Goal: Use online tool/utility: Utilize a website feature to perform a specific function

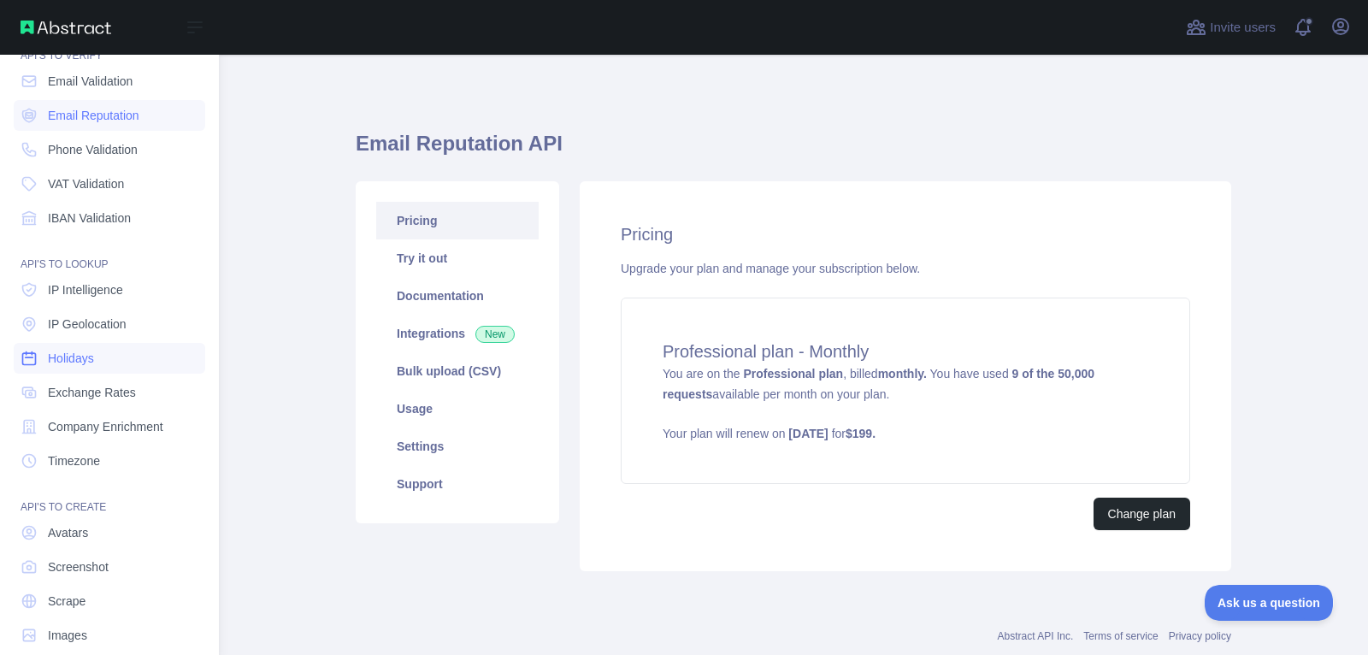
scroll to position [96, 0]
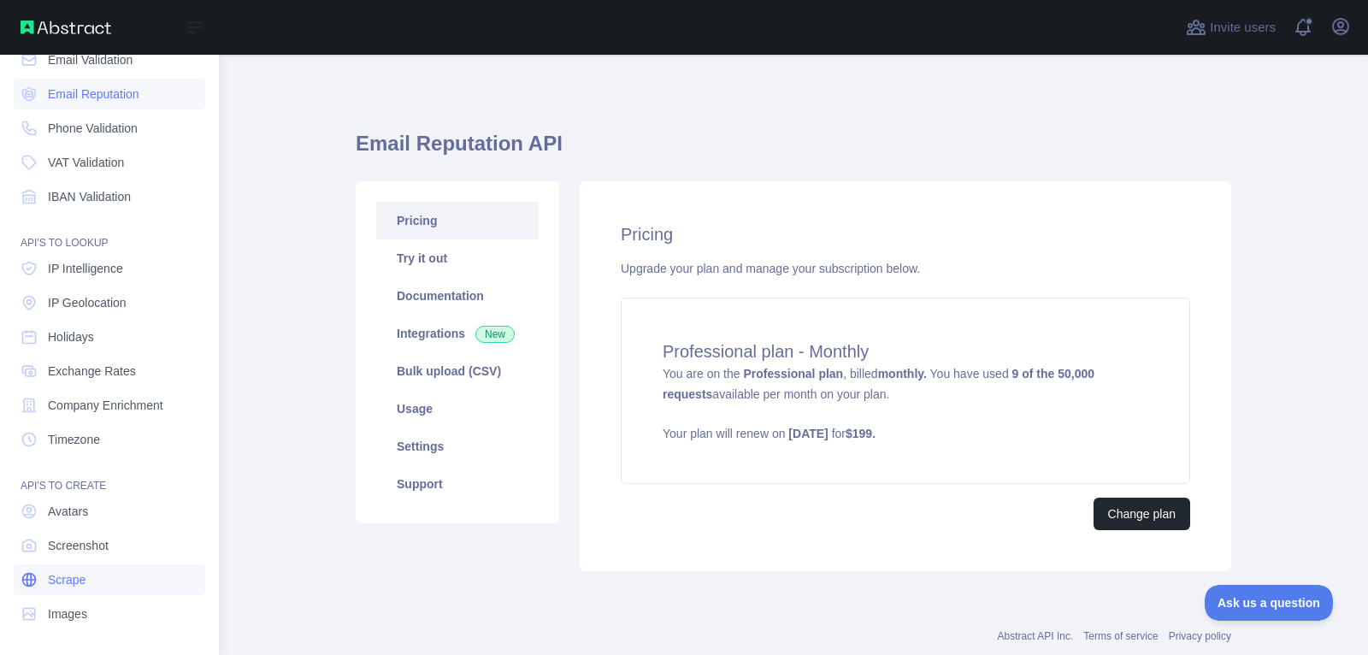
click at [109, 585] on link "Scrape" at bounding box center [110, 579] width 192 height 31
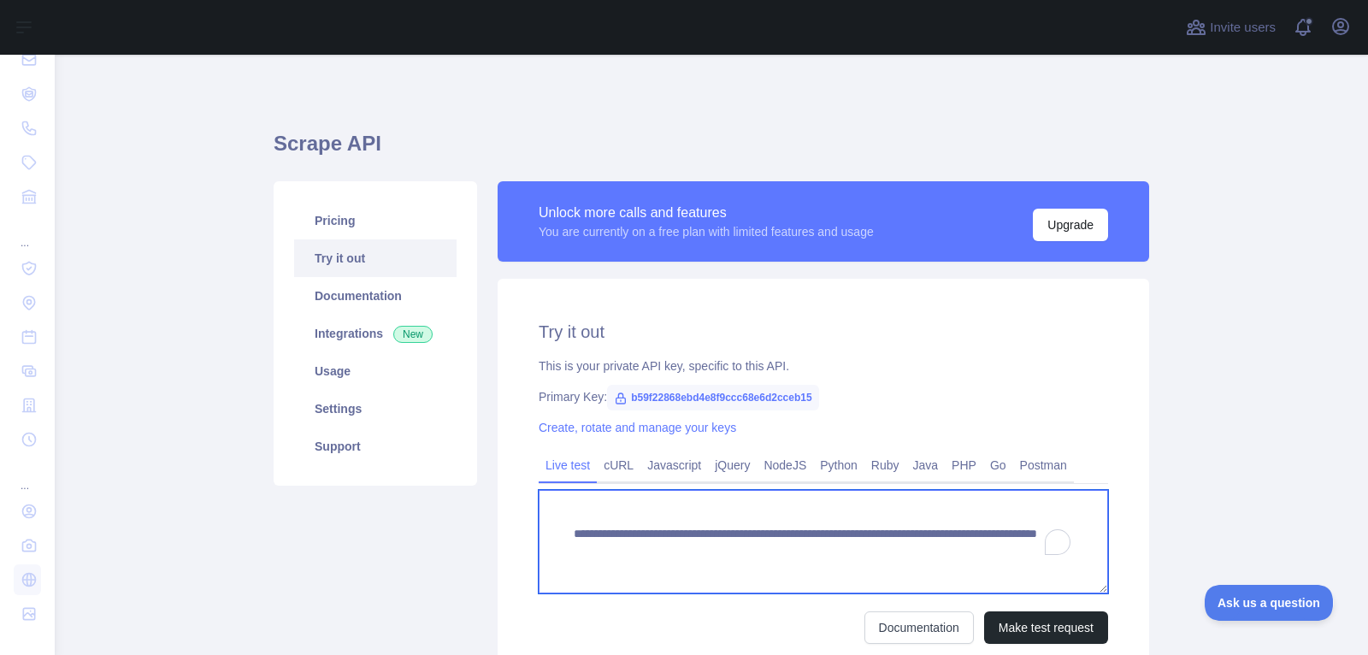
drag, startPoint x: 869, startPoint y: 551, endPoint x: 872, endPoint y: 565, distance: 13.9
click at [872, 565] on textarea "**********" at bounding box center [823, 541] width 569 height 103
paste textarea "**********"
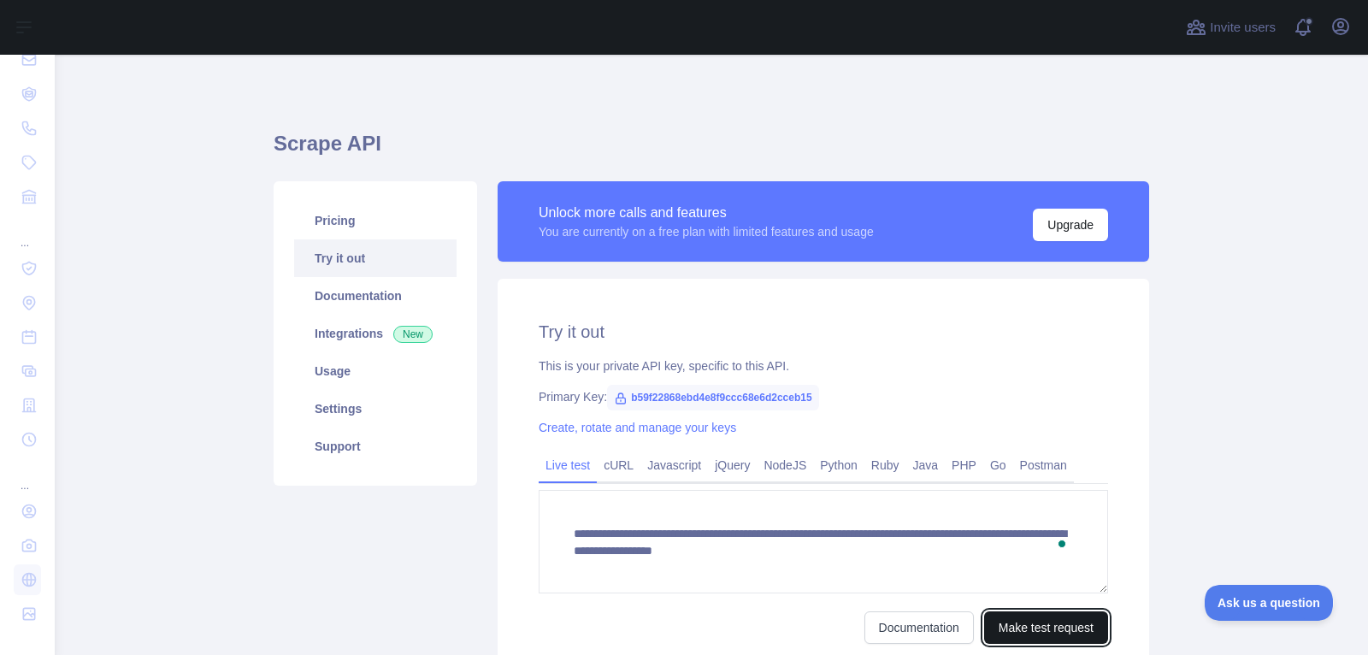
click at [1052, 641] on button "Make test request" at bounding box center [1046, 627] width 124 height 32
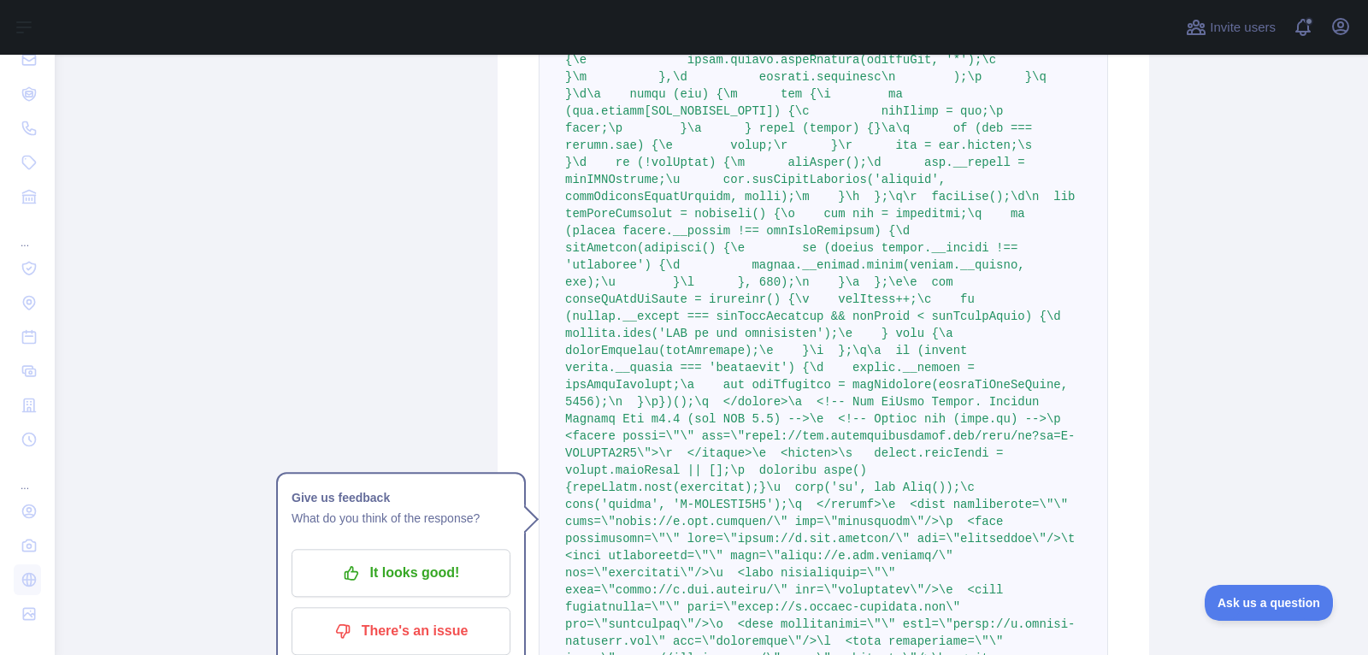
scroll to position [1379, 0]
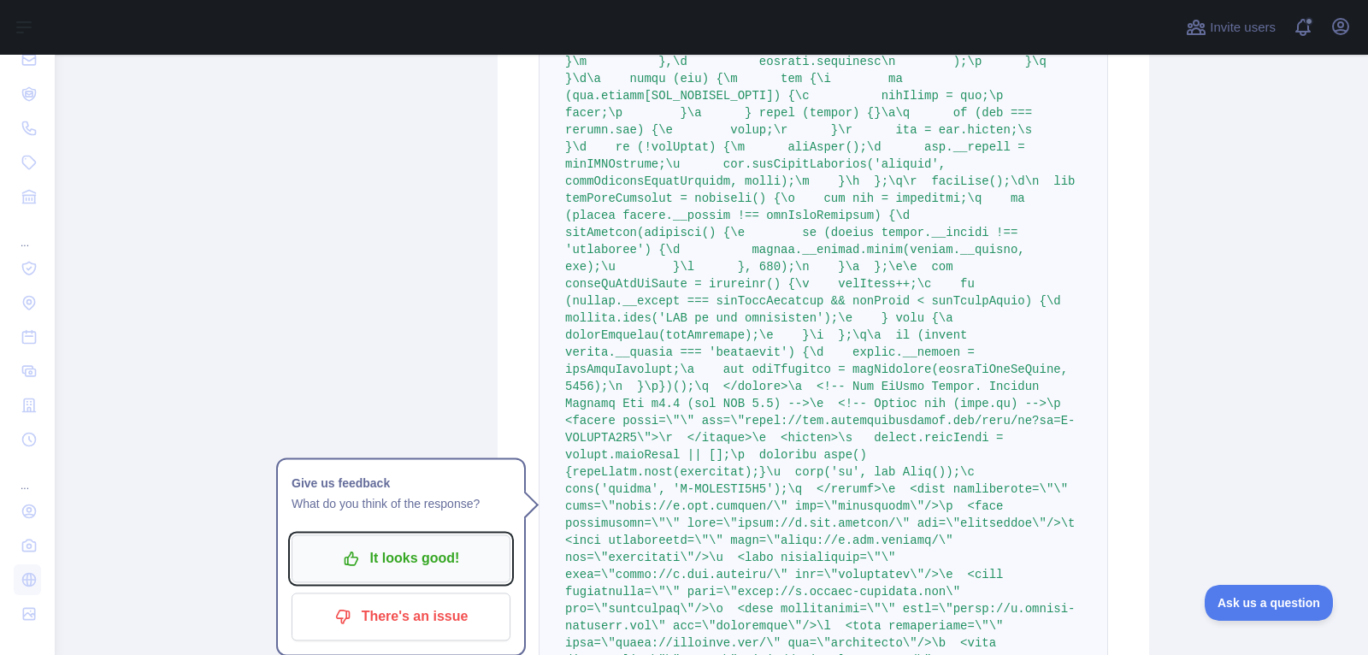
click at [453, 556] on p "It looks good!" at bounding box center [400, 558] width 193 height 29
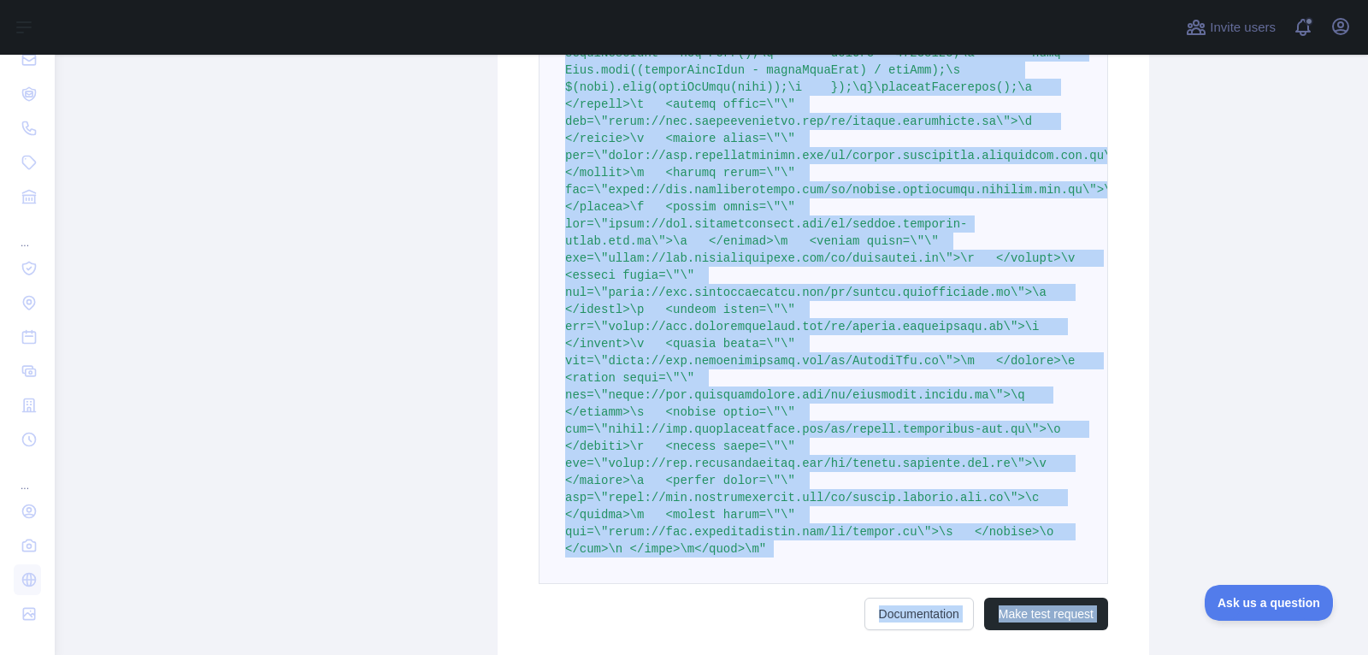
scroll to position [16044, 0]
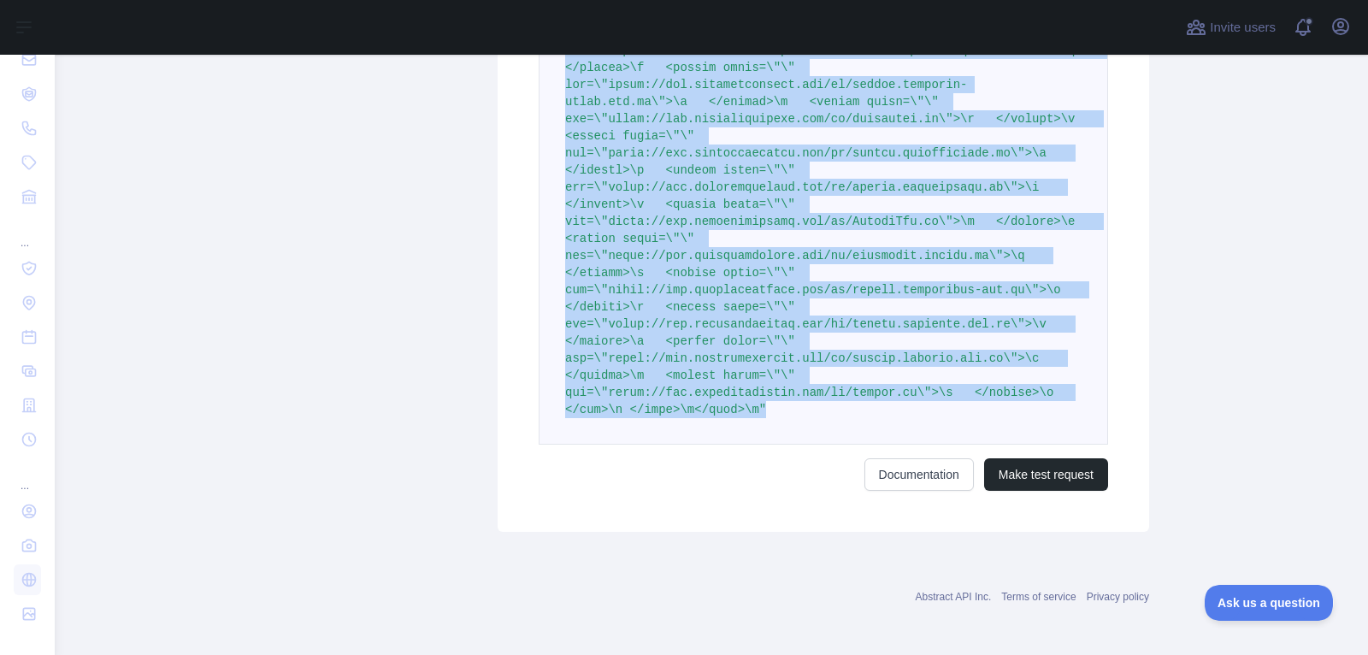
drag, startPoint x: 564, startPoint y: 426, endPoint x: 787, endPoint y: 400, distance: 224.6
copy span ""<!DOCTYPE html>\n<html lang=\"en\" xmlns=\"http://[DOMAIN_NAME]/1999/xhtml\">\…"
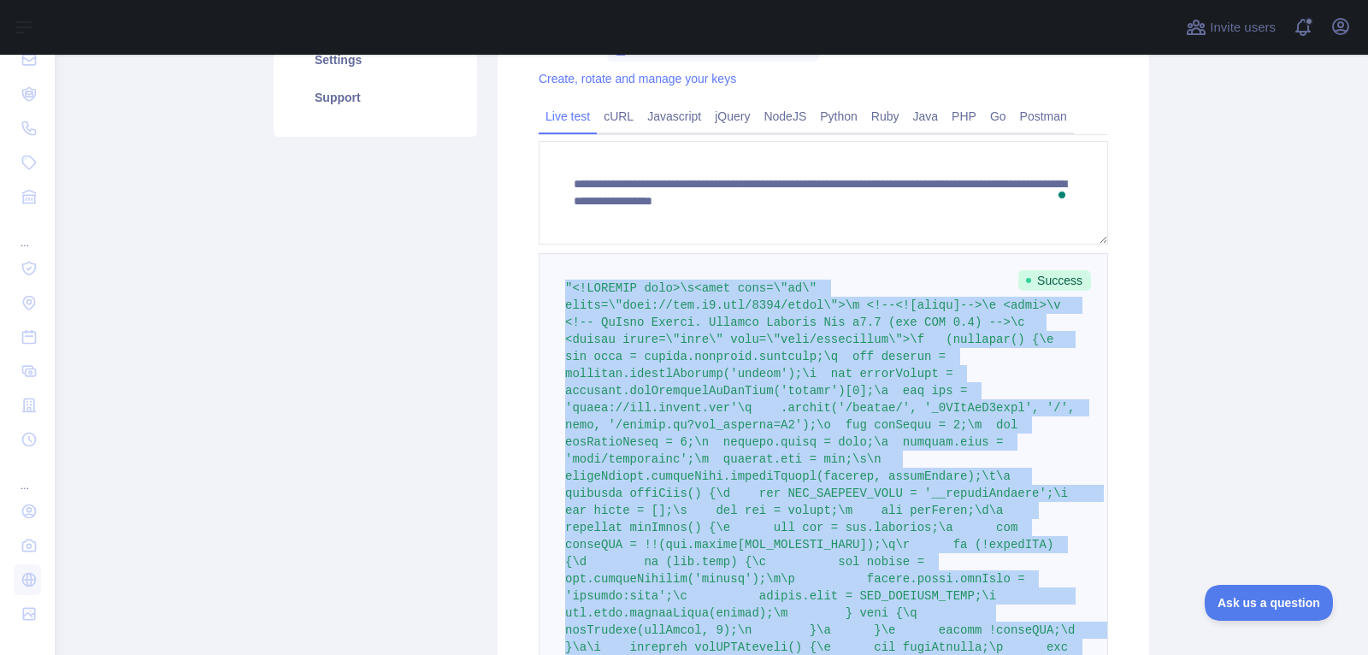
scroll to position [363, 0]
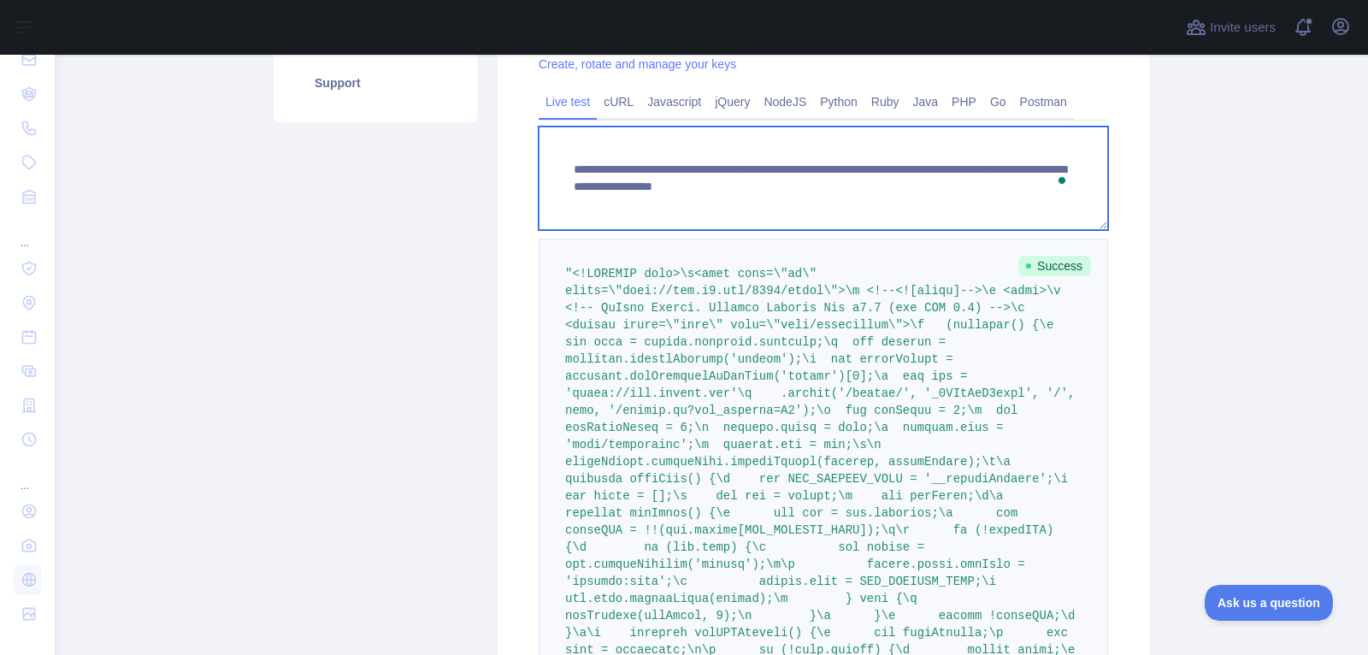
drag, startPoint x: 870, startPoint y: 169, endPoint x: 875, endPoint y: 192, distance: 22.6
click at [875, 192] on textarea "**********" at bounding box center [823, 178] width 569 height 103
paste textarea "To enrich screen reader interactions, please activate Accessibility in Grammarl…"
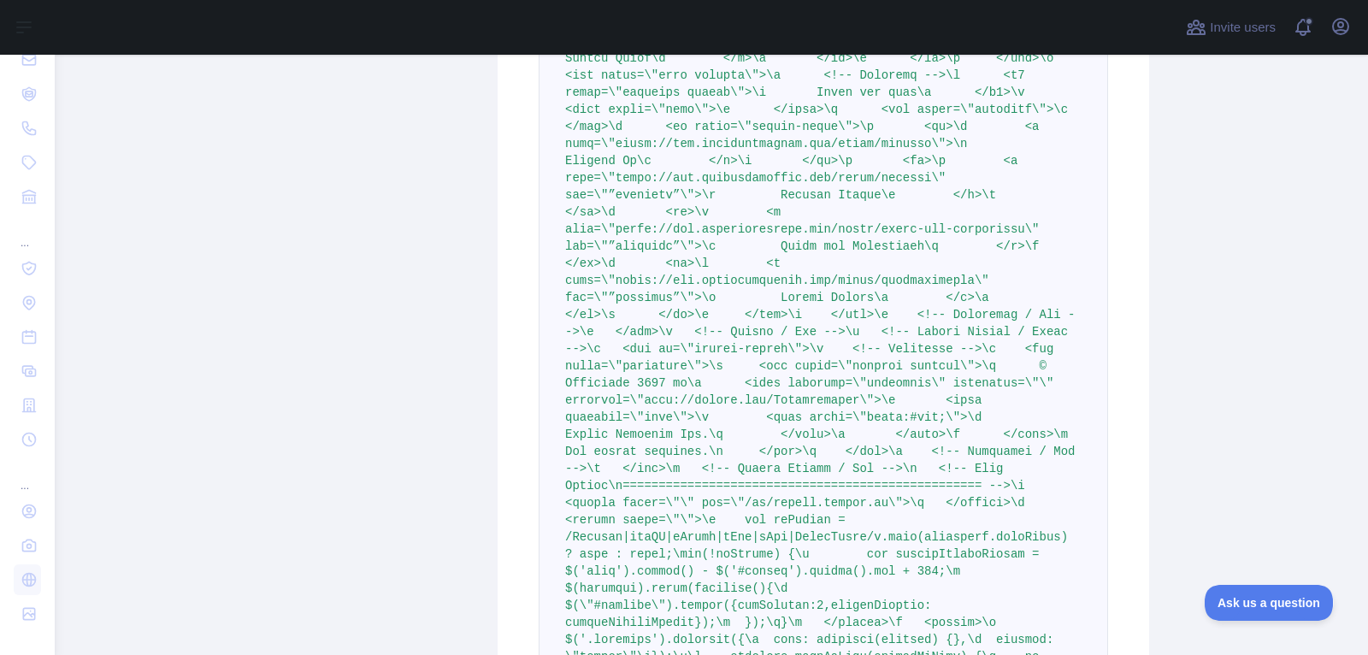
scroll to position [16044, 0]
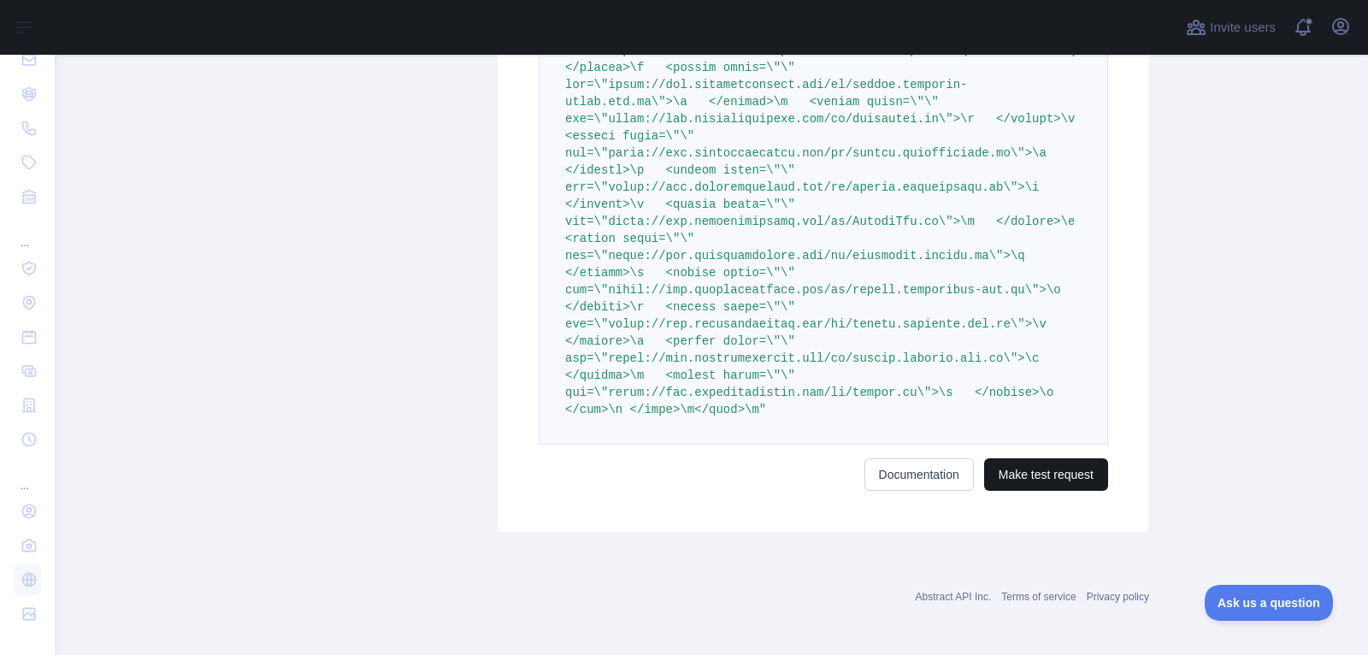
type textarea "**********"
click at [1063, 486] on button "Make test request" at bounding box center [1046, 474] width 124 height 32
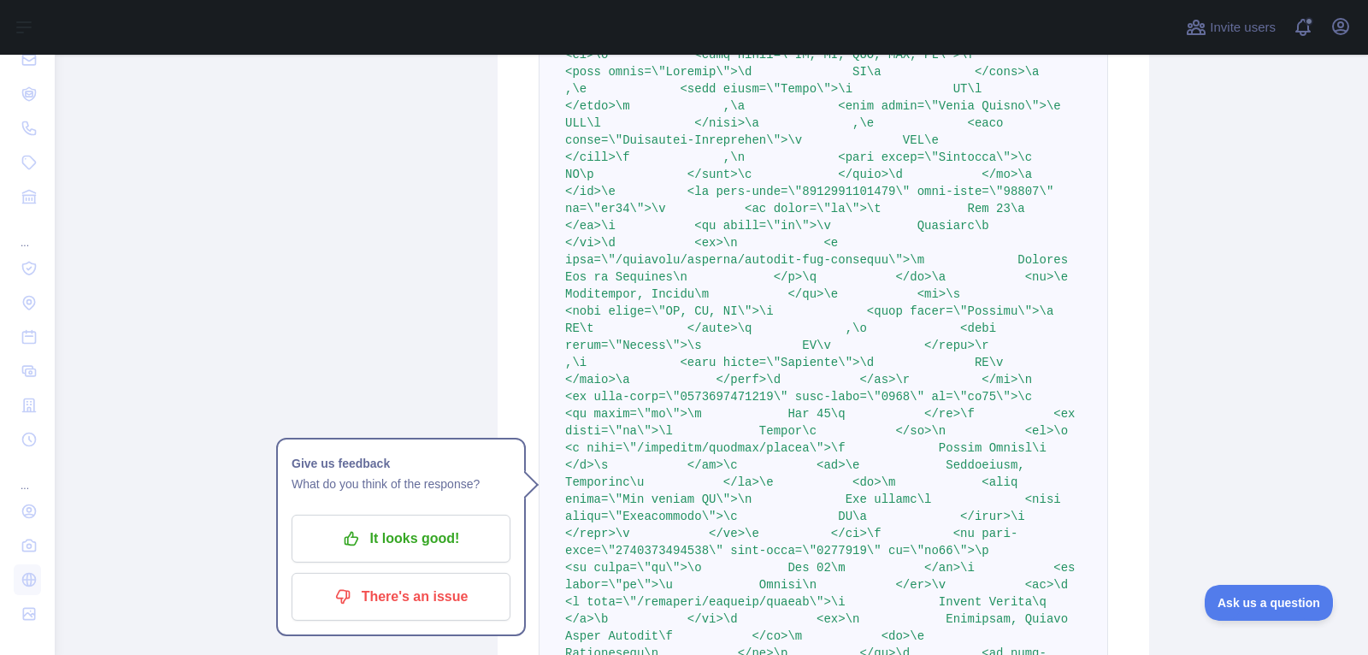
scroll to position [15598, 0]
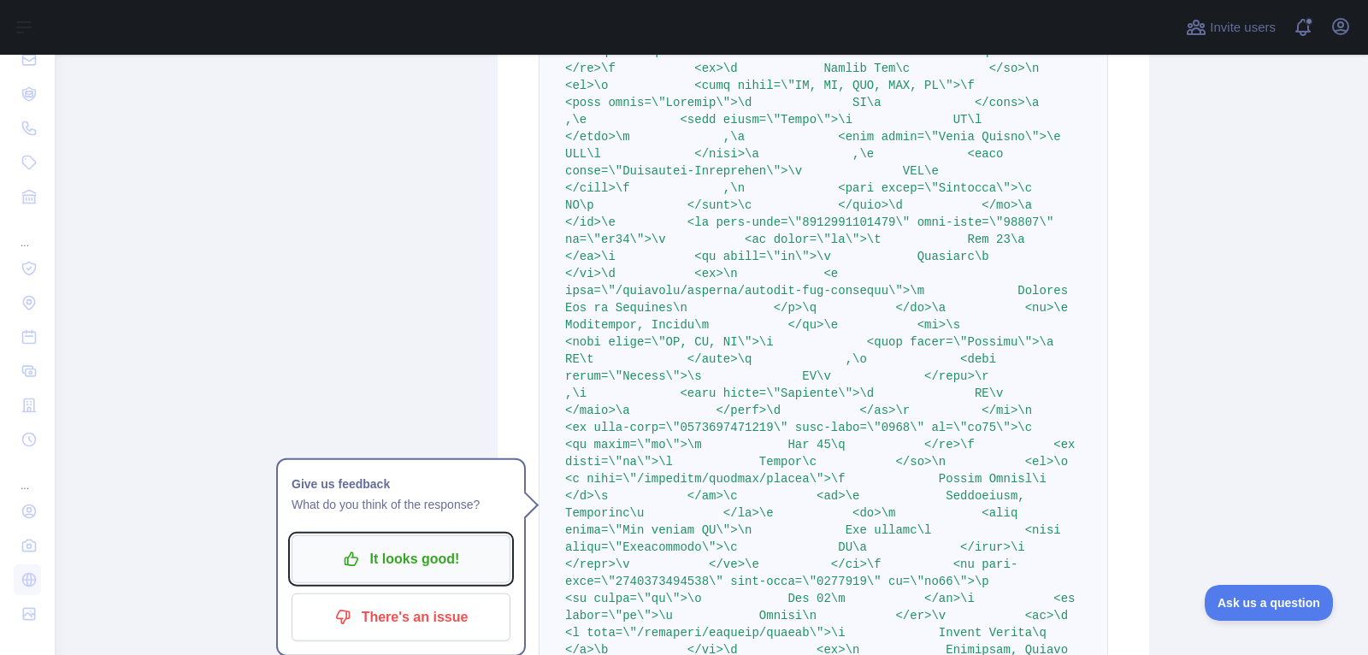
click at [390, 566] on p "It looks good!" at bounding box center [400, 559] width 193 height 29
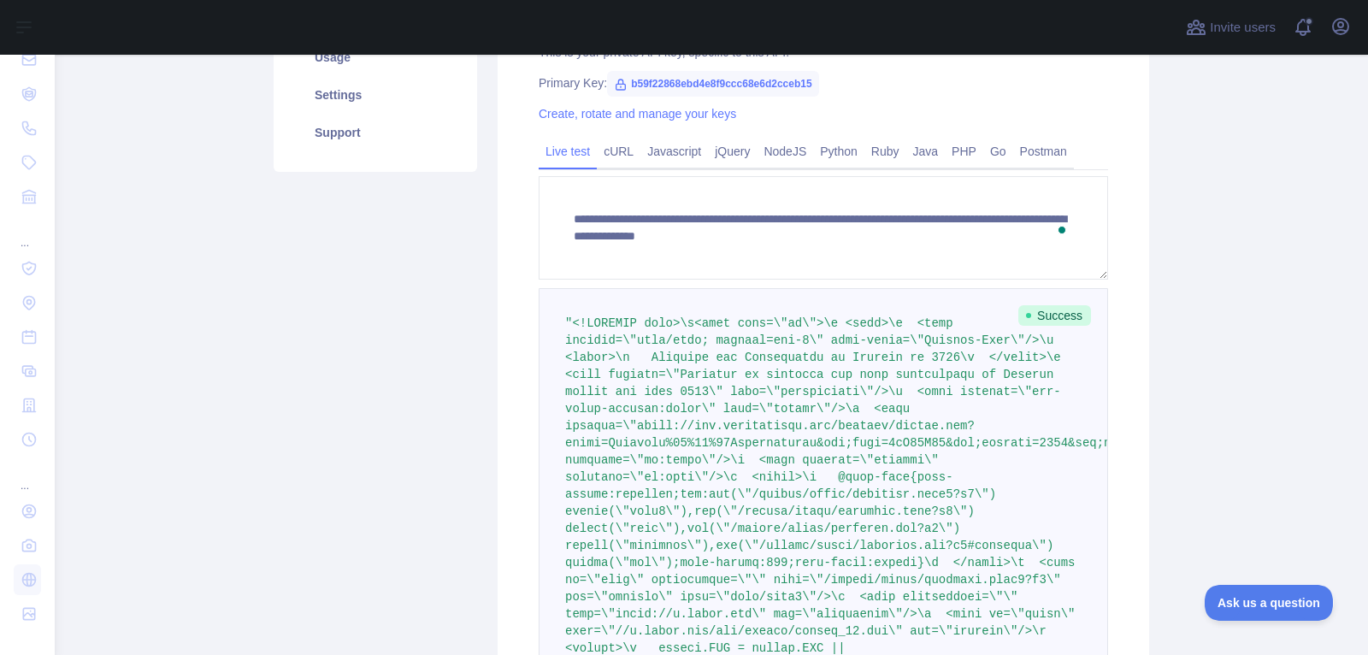
scroll to position [316, 0]
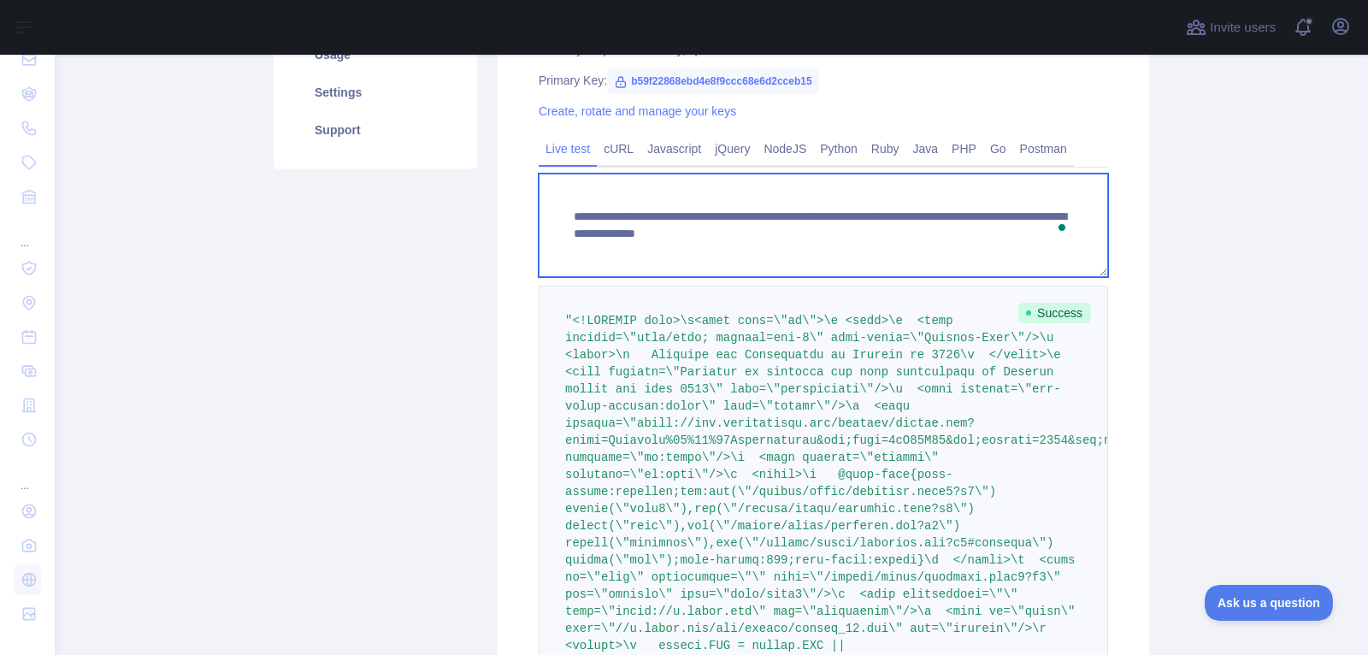
drag, startPoint x: 686, startPoint y: 235, endPoint x: 560, endPoint y: 195, distance: 131.9
click at [560, 195] on textarea "**********" at bounding box center [823, 225] width 569 height 103
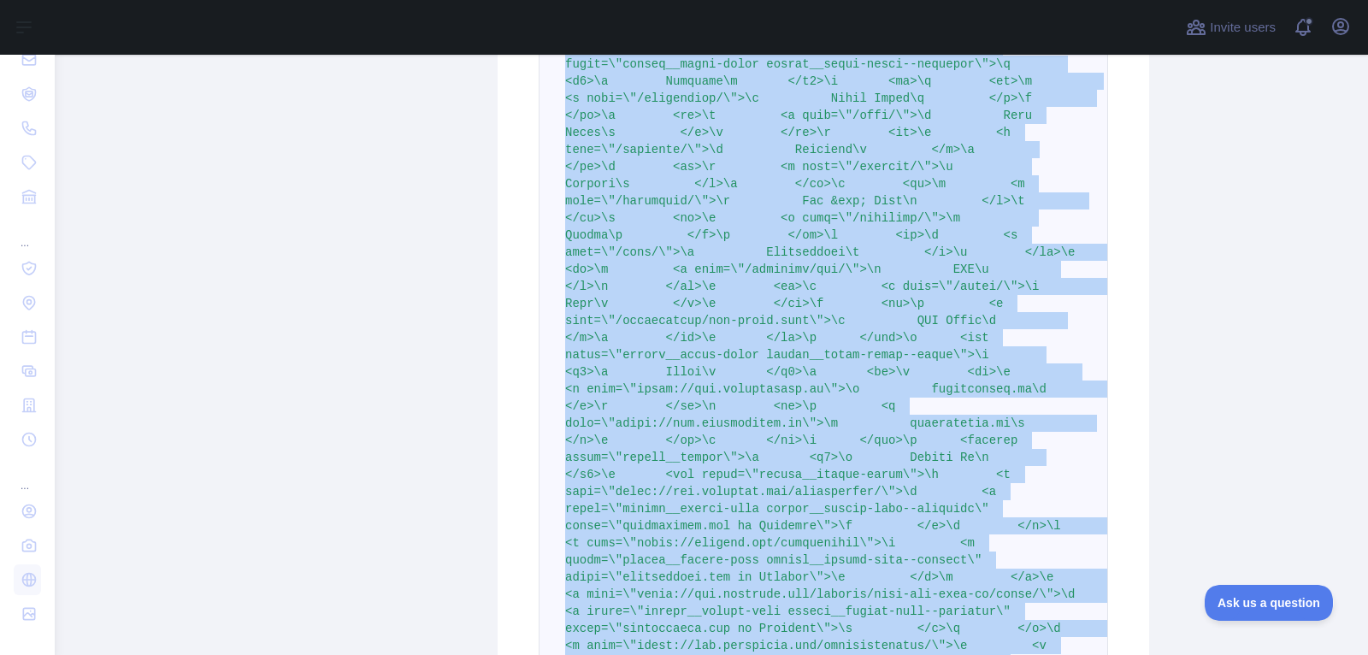
scroll to position [37349, 0]
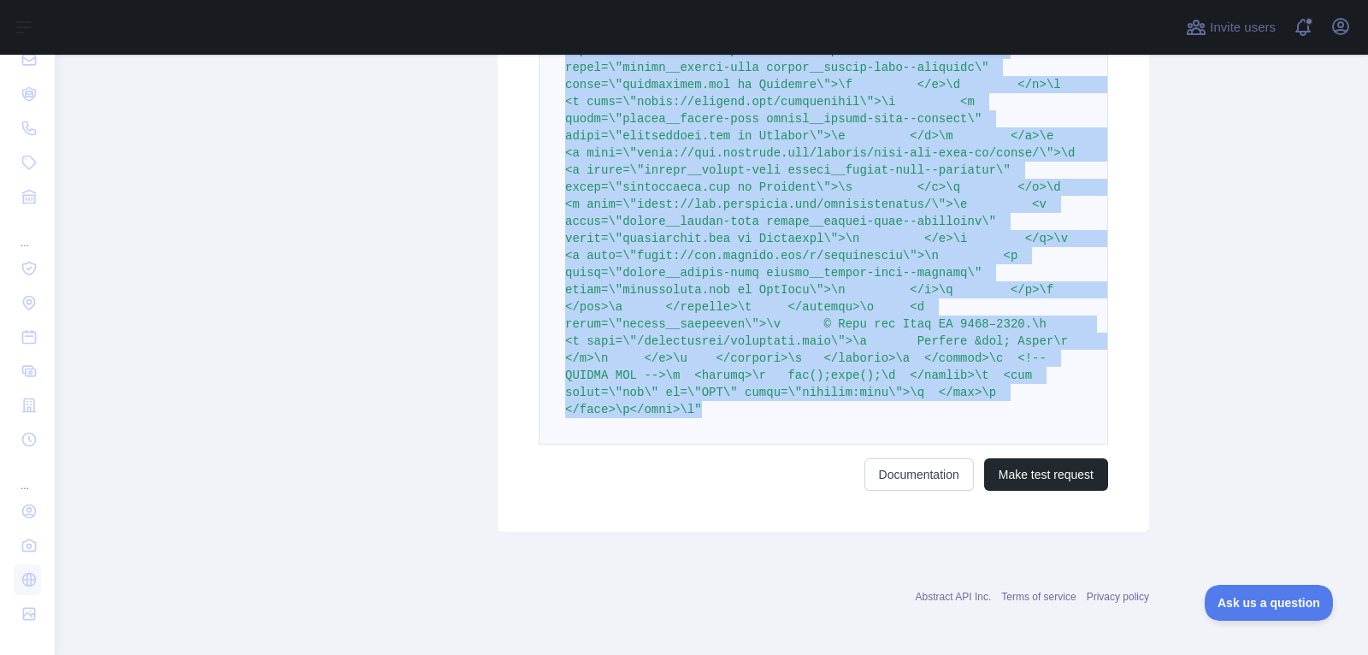
drag, startPoint x: 565, startPoint y: 317, endPoint x: 735, endPoint y: 398, distance: 188.5
copy span ""<!DOCTYPE html>\n<html lang=\"en\">\n <head>\n <meta content=\"text/html; char…"
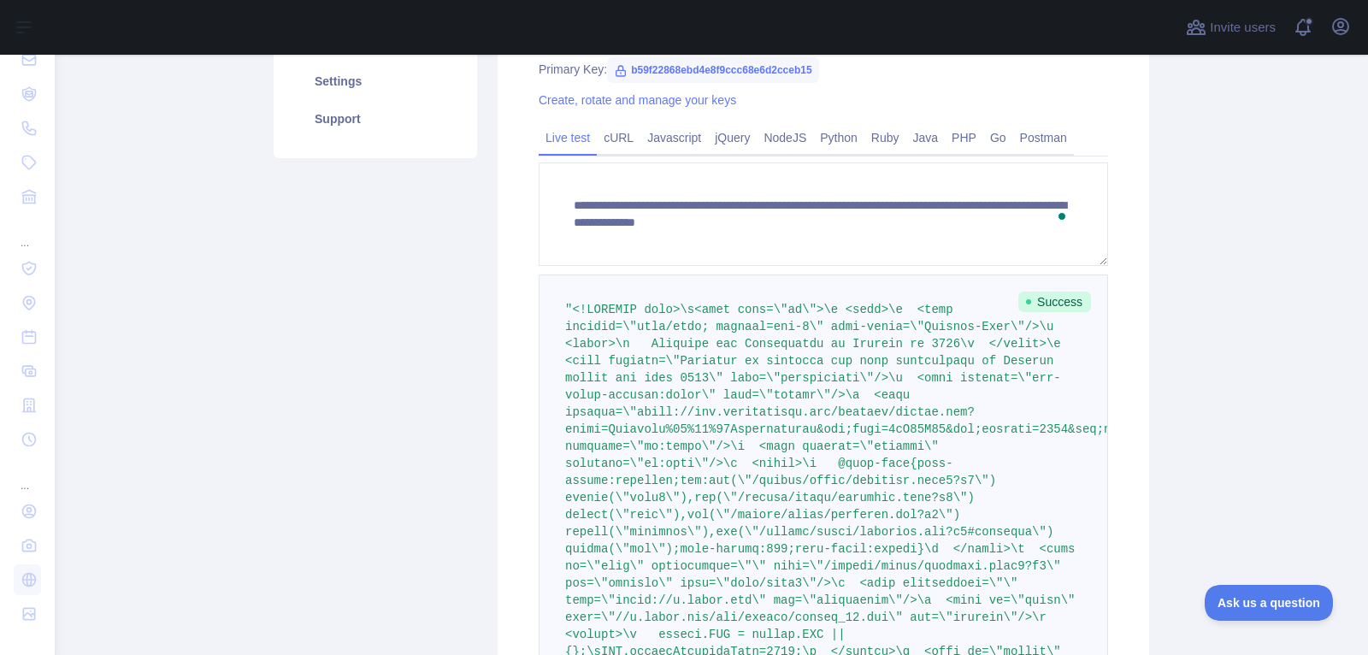
scroll to position [0, 0]
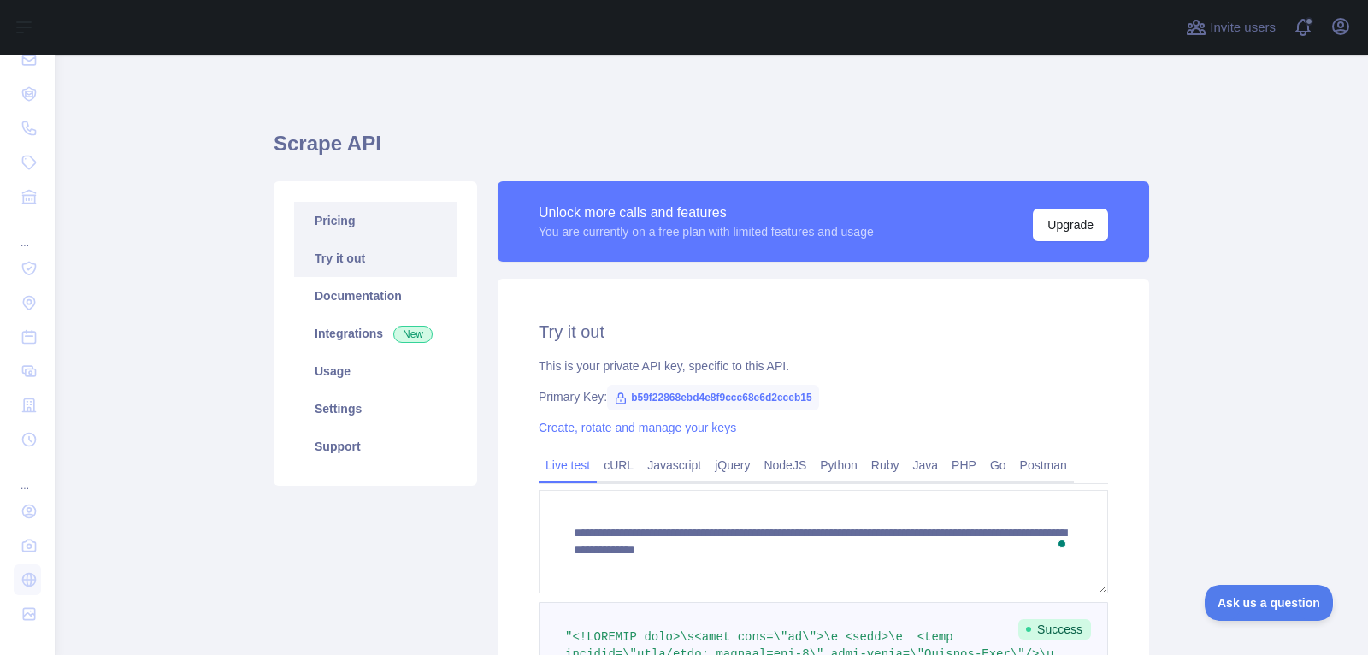
click at [375, 217] on link "Pricing" at bounding box center [375, 221] width 162 height 38
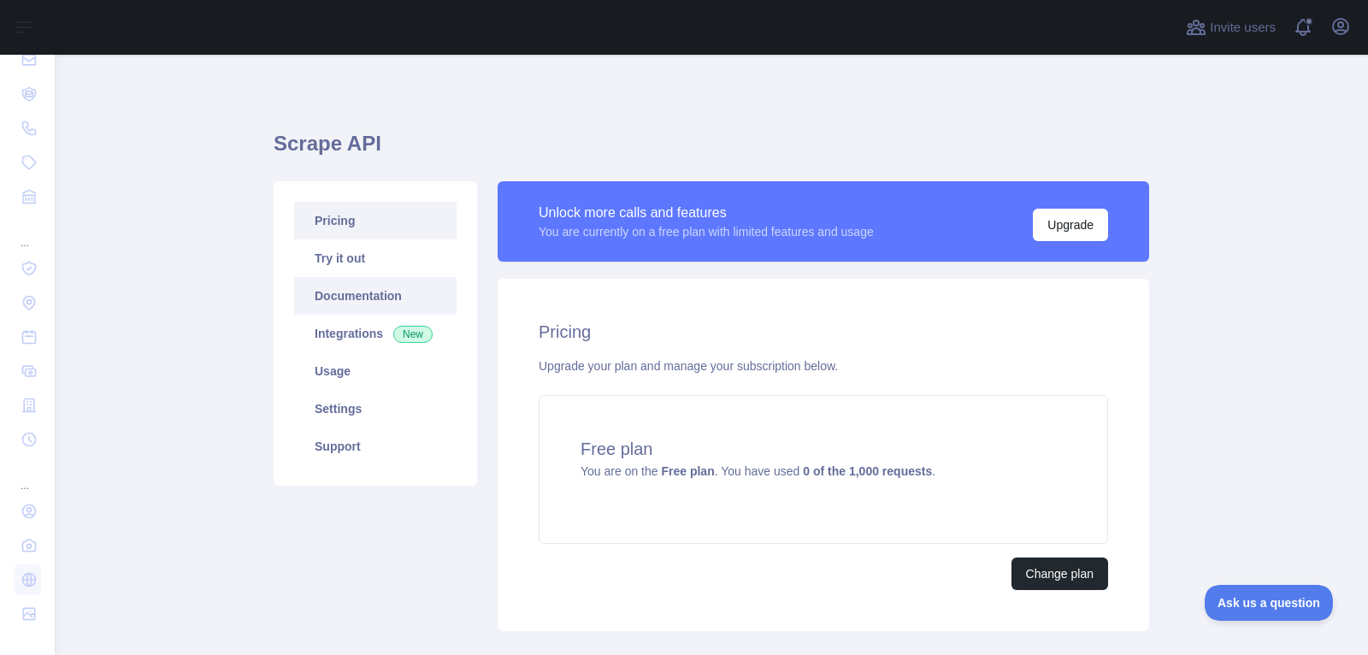
click at [394, 293] on link "Documentation" at bounding box center [375, 296] width 162 height 38
click at [354, 415] on link "Settings" at bounding box center [375, 409] width 162 height 38
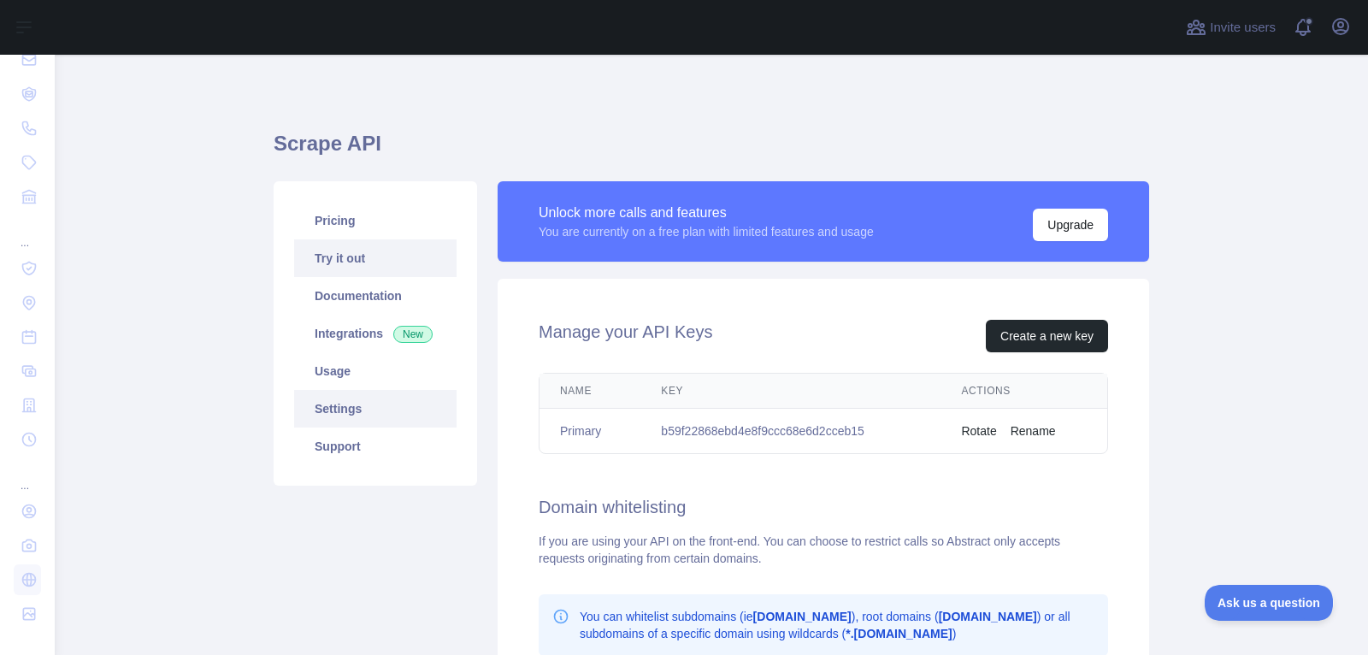
click at [367, 250] on link "Try it out" at bounding box center [375, 258] width 162 height 38
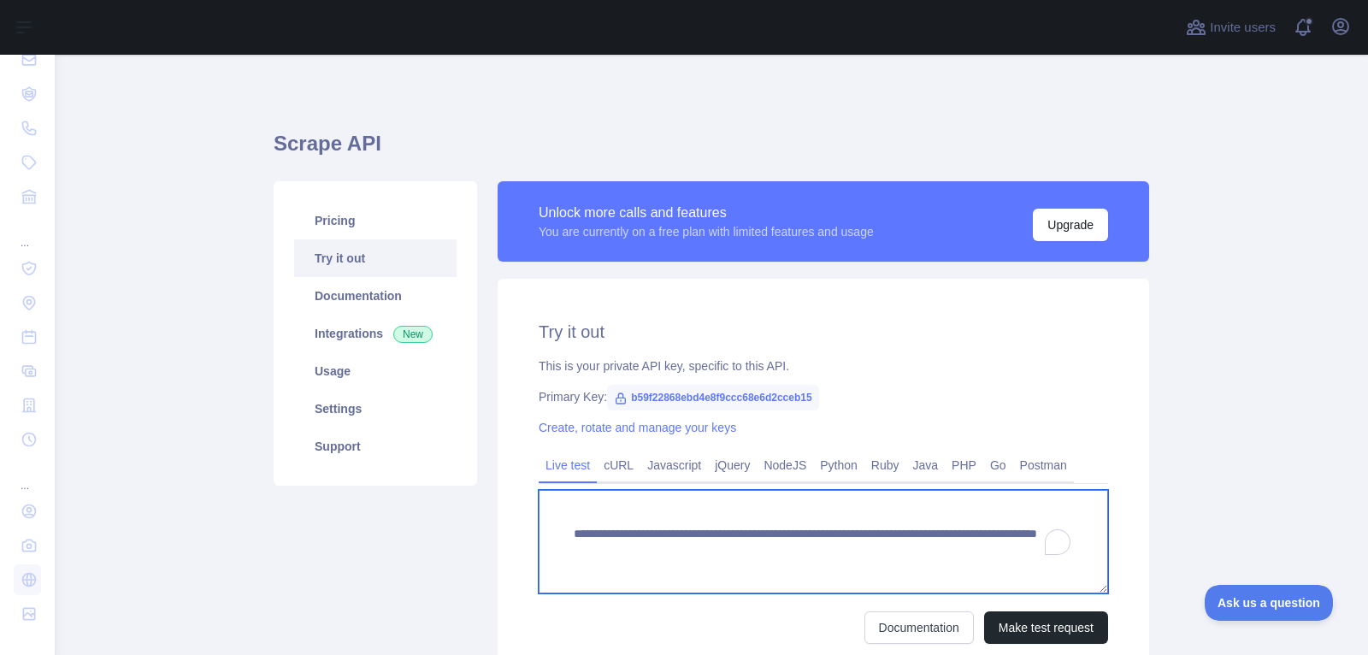
drag, startPoint x: 1039, startPoint y: 552, endPoint x: 873, endPoint y: 551, distance: 165.9
click at [873, 551] on textarea "**********" at bounding box center [823, 541] width 569 height 103
paste textarea "**********"
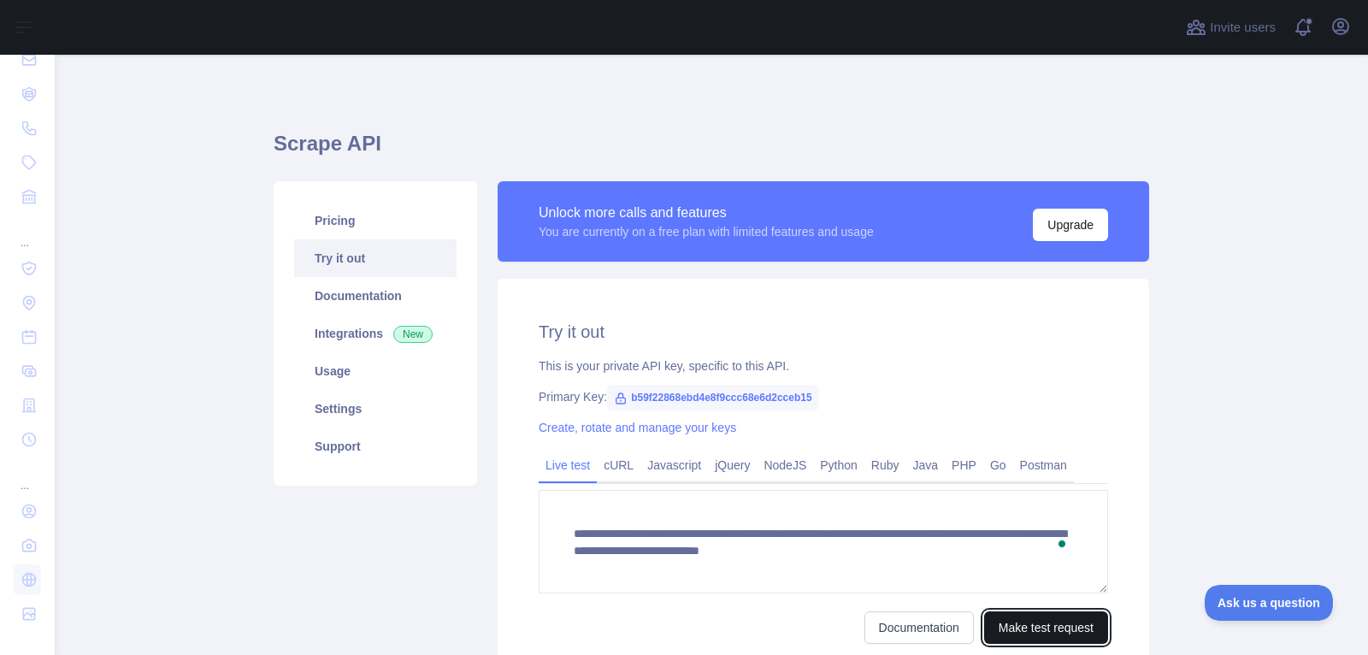
click at [1060, 619] on button "Make test request" at bounding box center [1046, 627] width 124 height 32
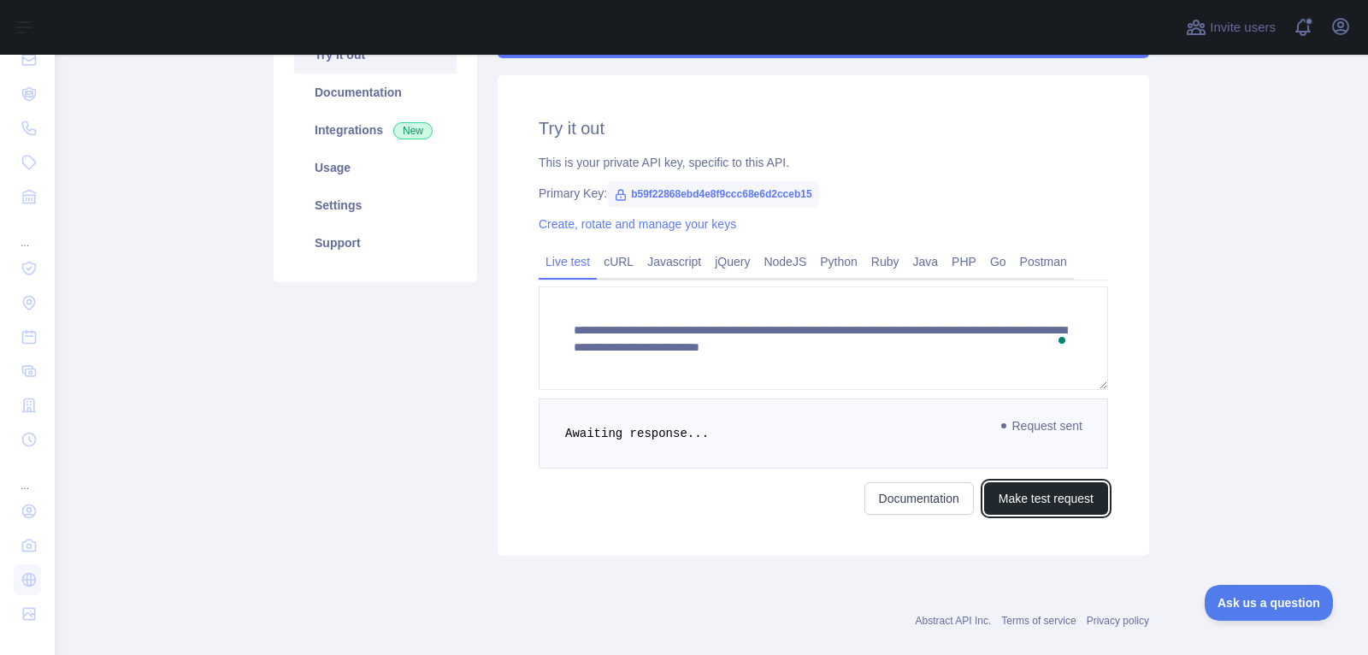
scroll to position [227, 0]
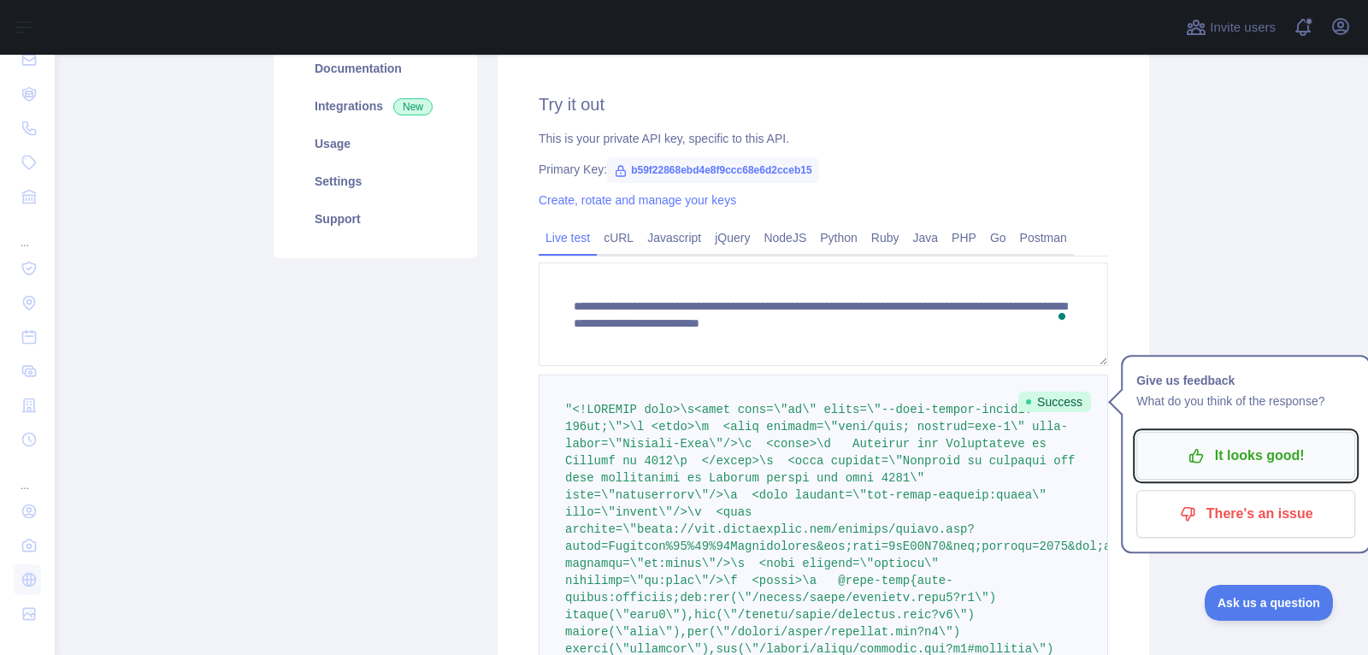
click at [1246, 452] on p "It looks good!" at bounding box center [1245, 455] width 193 height 29
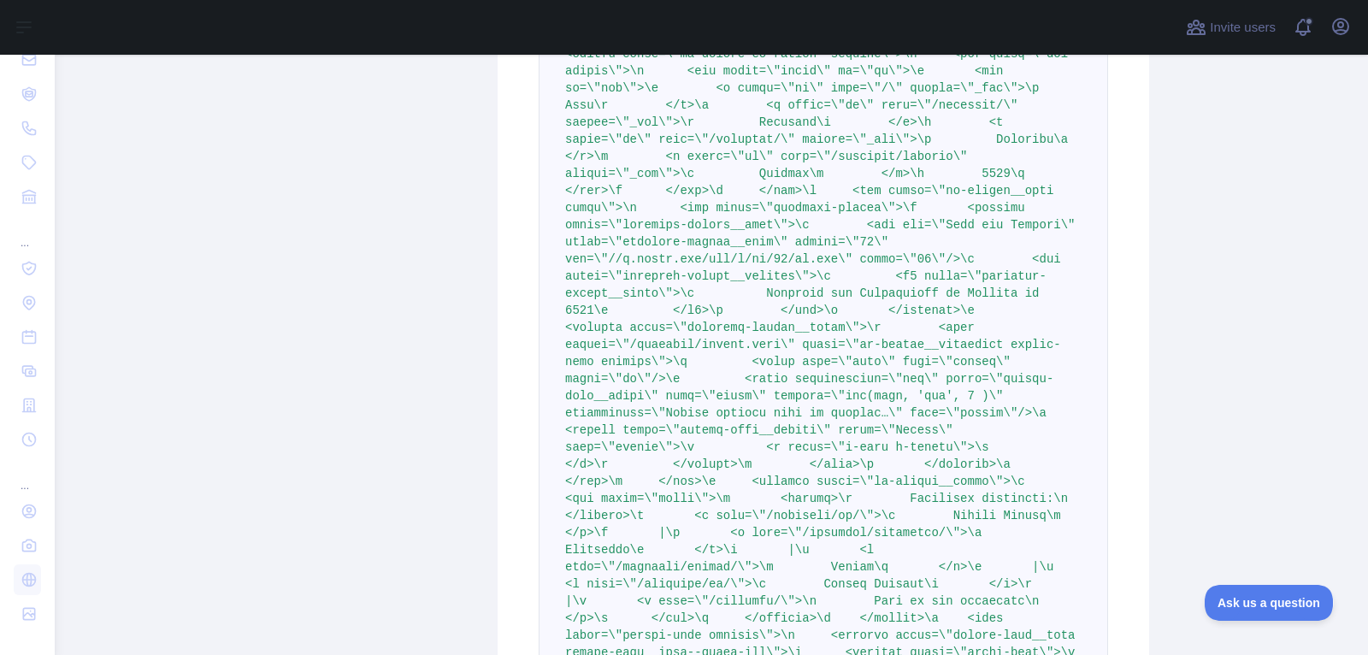
scroll to position [9509, 0]
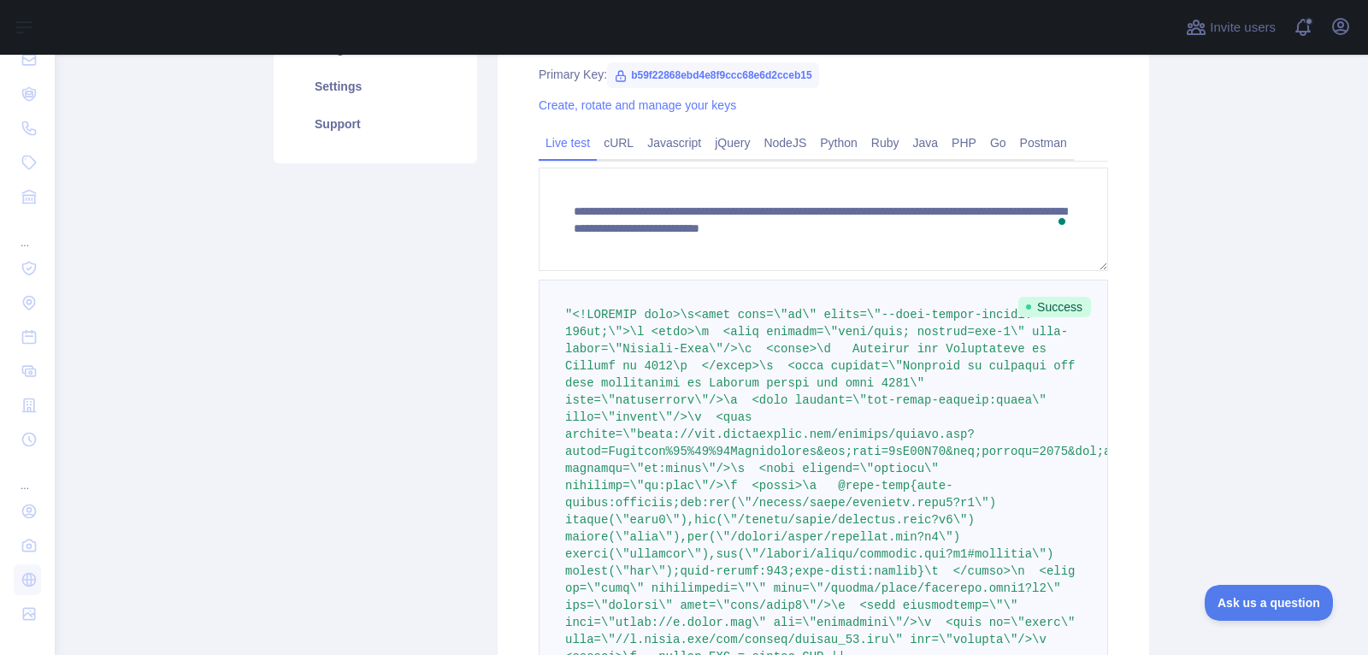
scroll to position [9453, 0]
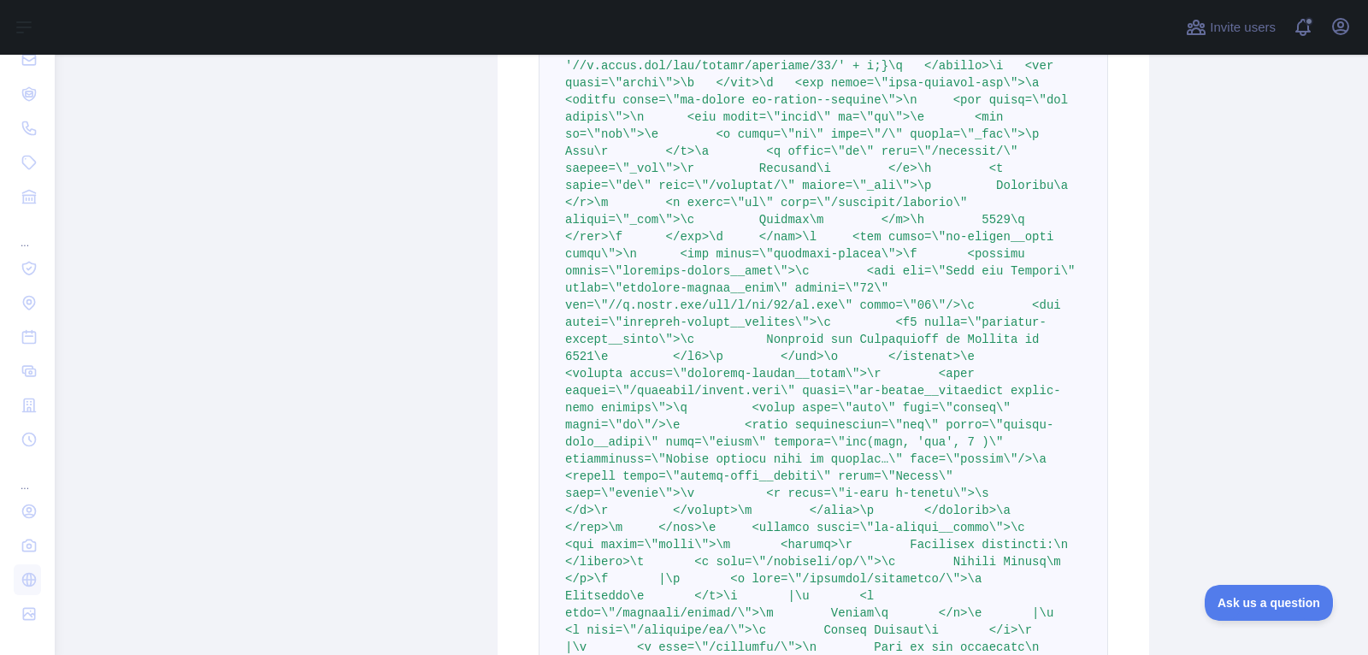
scroll to position [9457, 0]
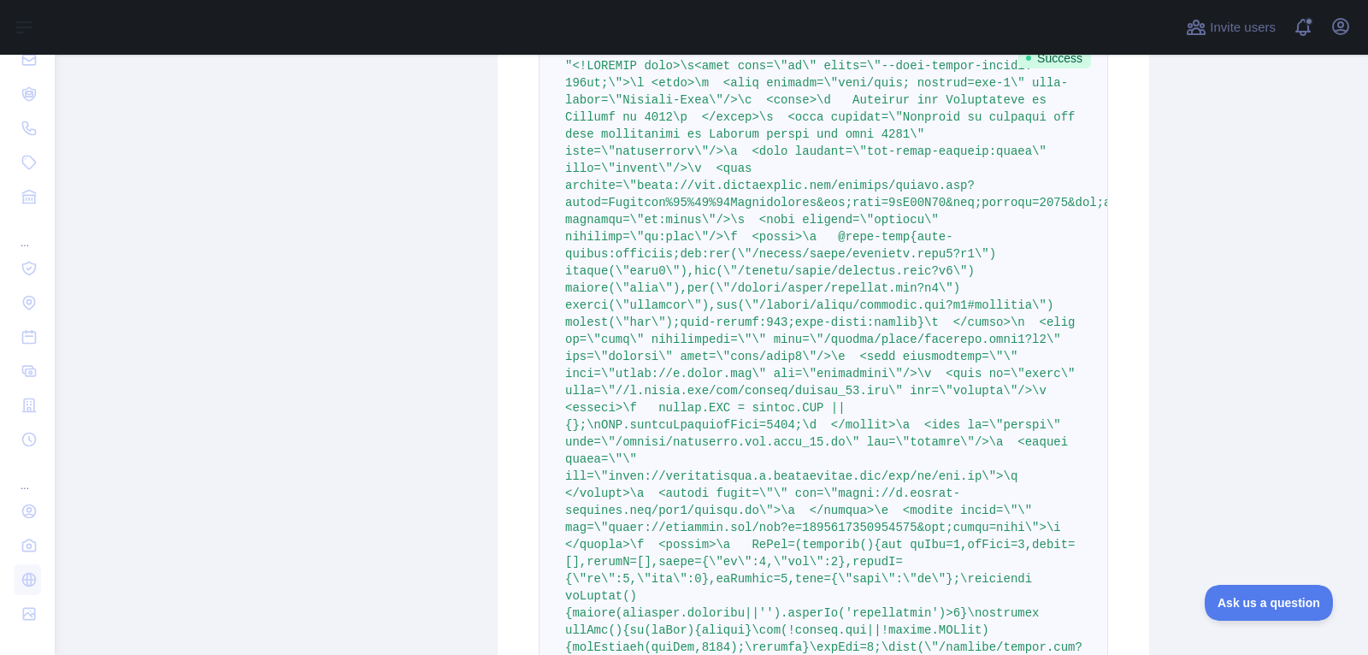
scroll to position [0, 0]
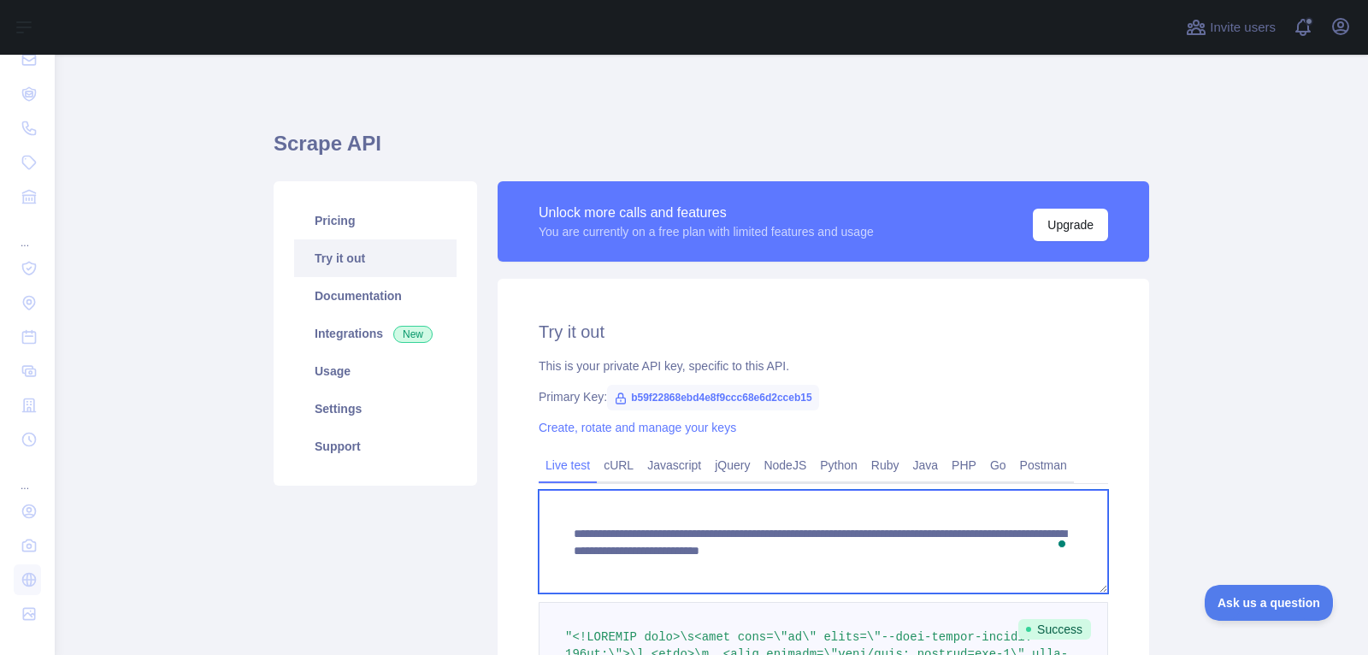
click at [794, 575] on textarea "**********" at bounding box center [823, 541] width 569 height 103
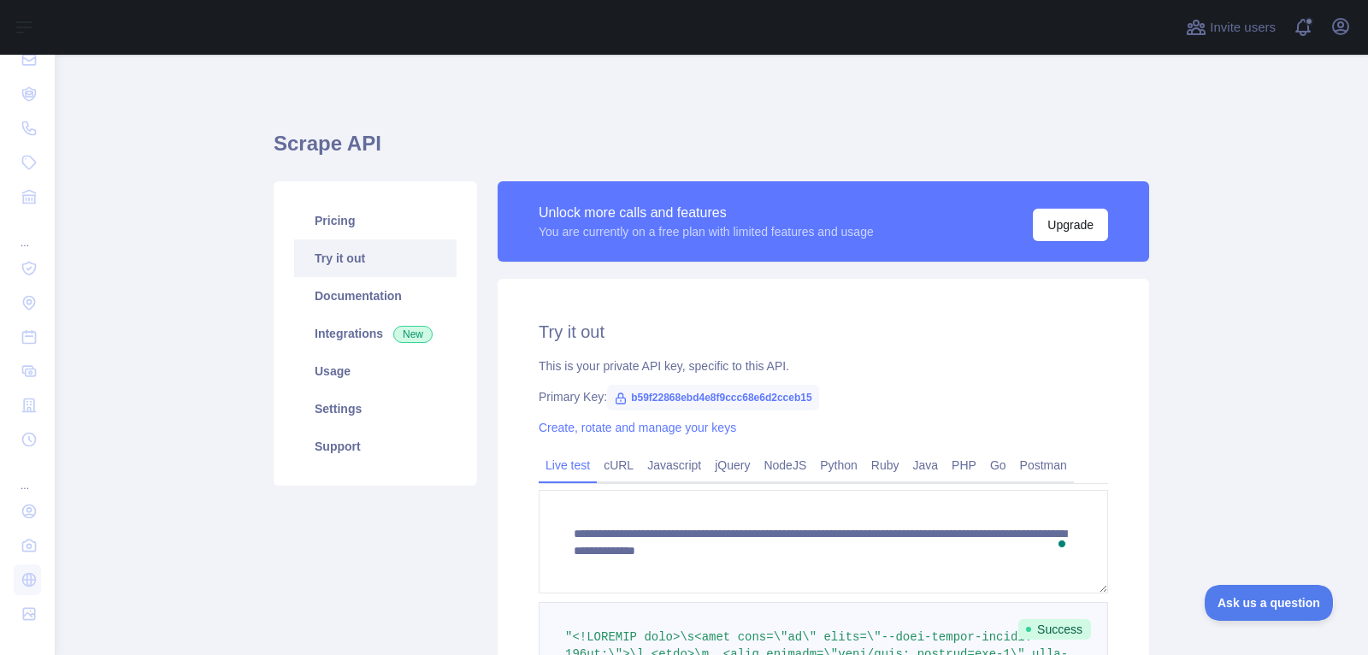
click at [1160, 534] on main "**********" at bounding box center [711, 355] width 1313 height 600
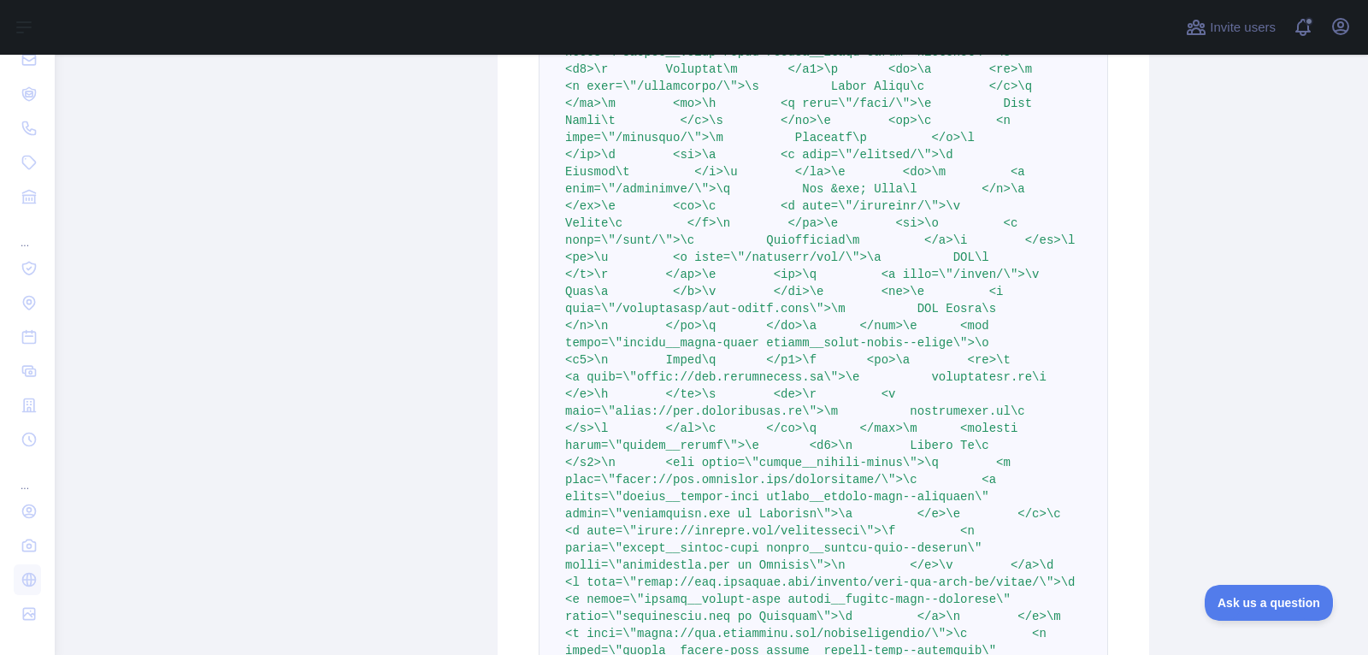
scroll to position [39093, 0]
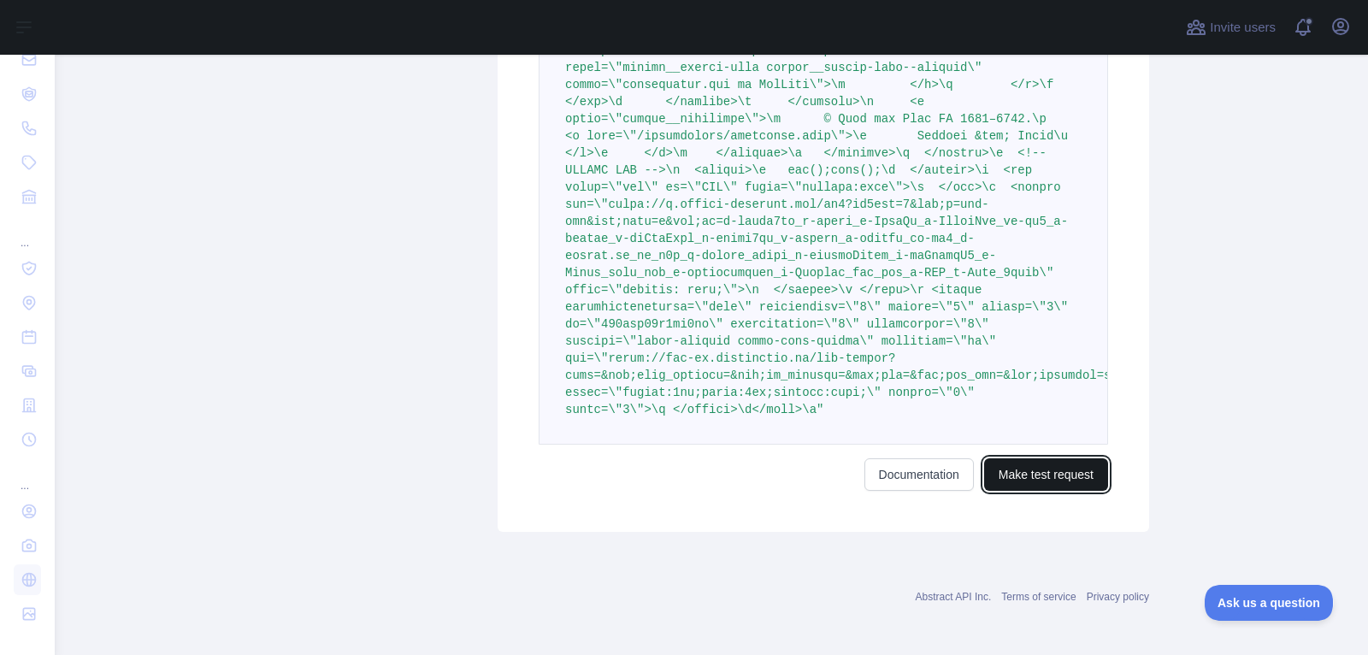
click at [1049, 458] on button "Make test request" at bounding box center [1046, 474] width 124 height 32
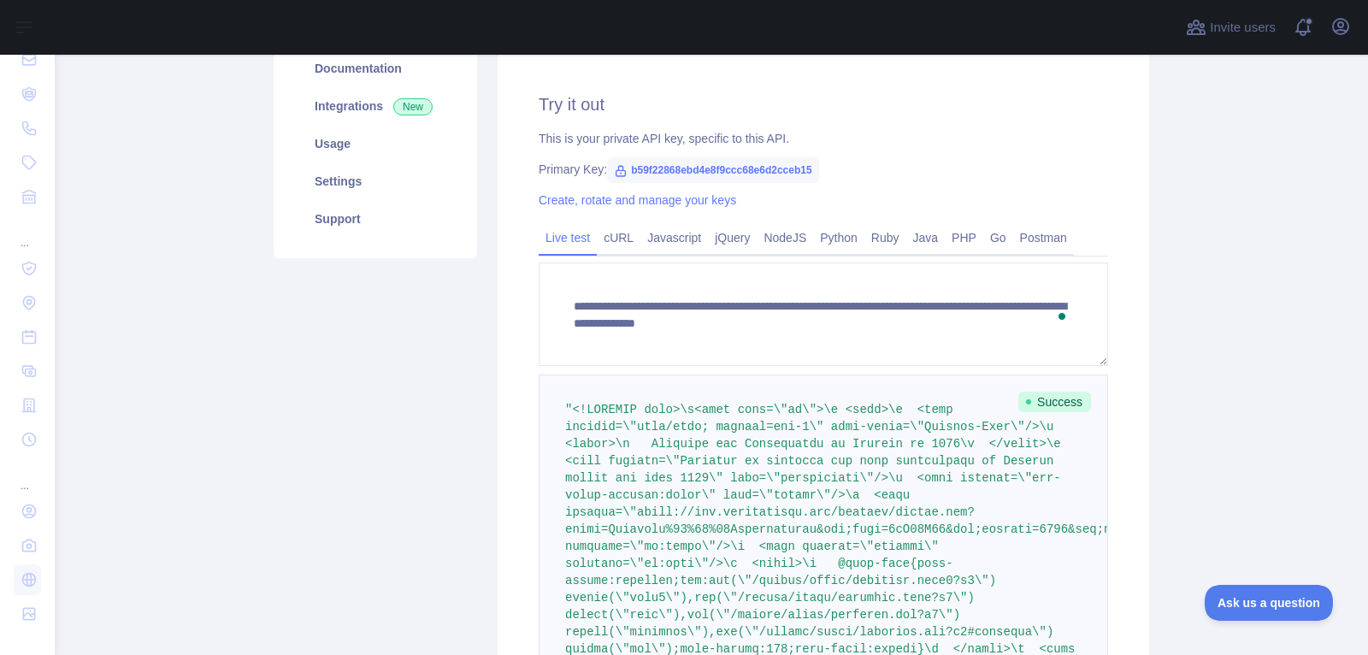
scroll to position [37315, 0]
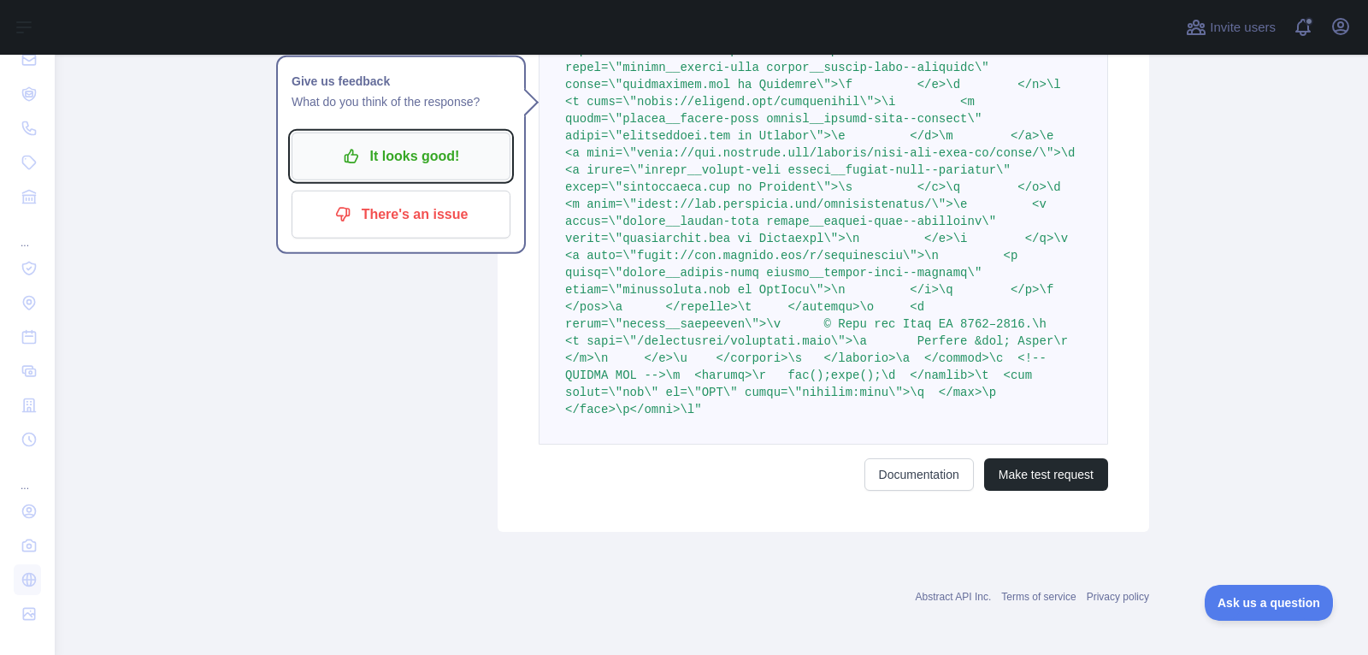
click at [398, 151] on p "It looks good!" at bounding box center [400, 156] width 193 height 29
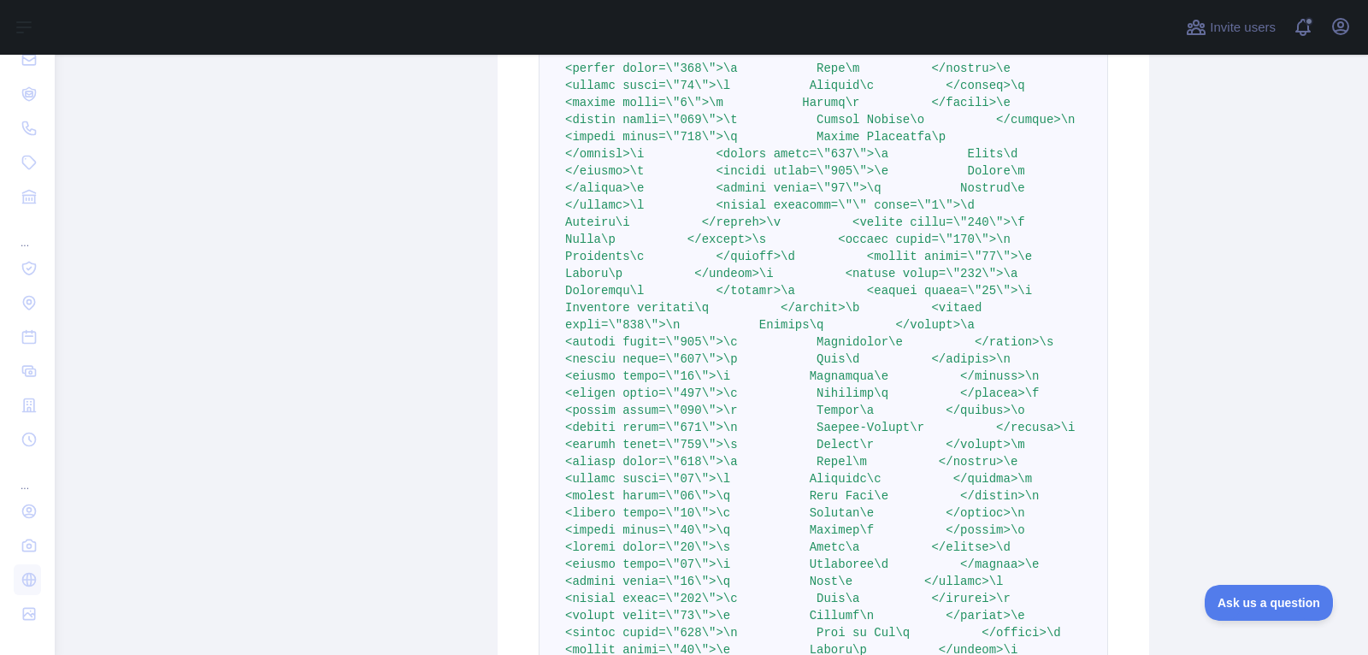
scroll to position [30752, 0]
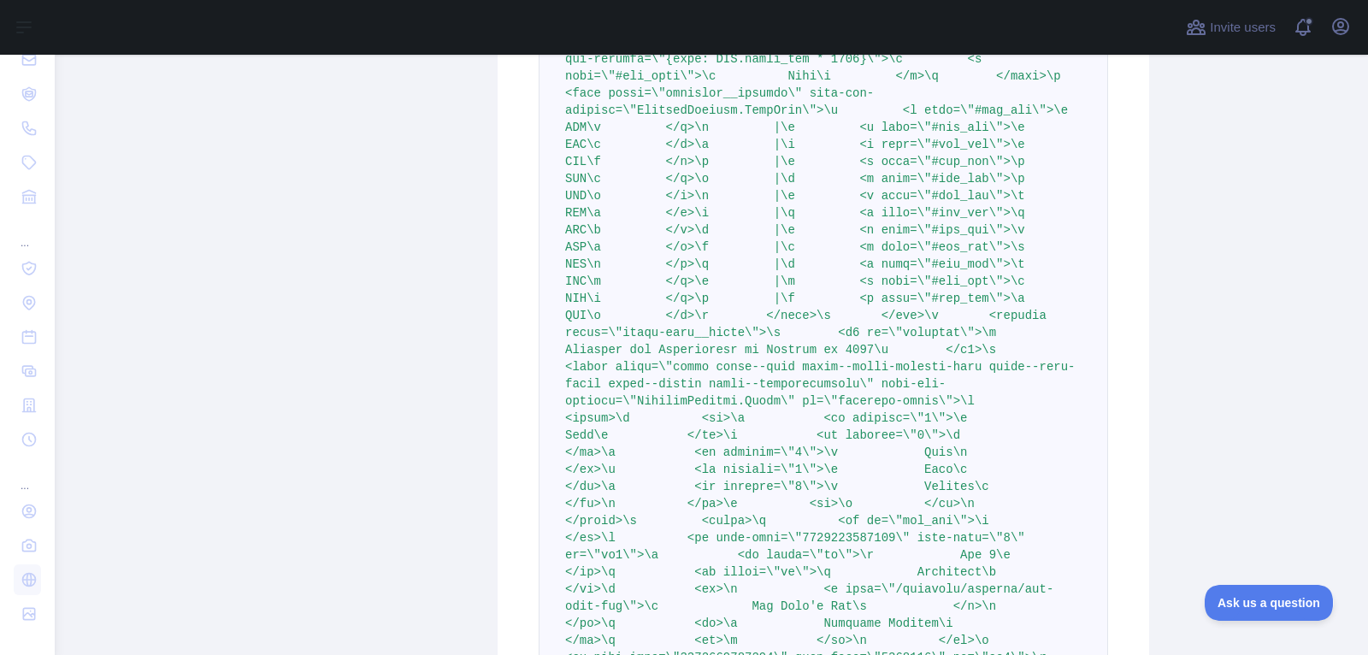
scroll to position [11528, 0]
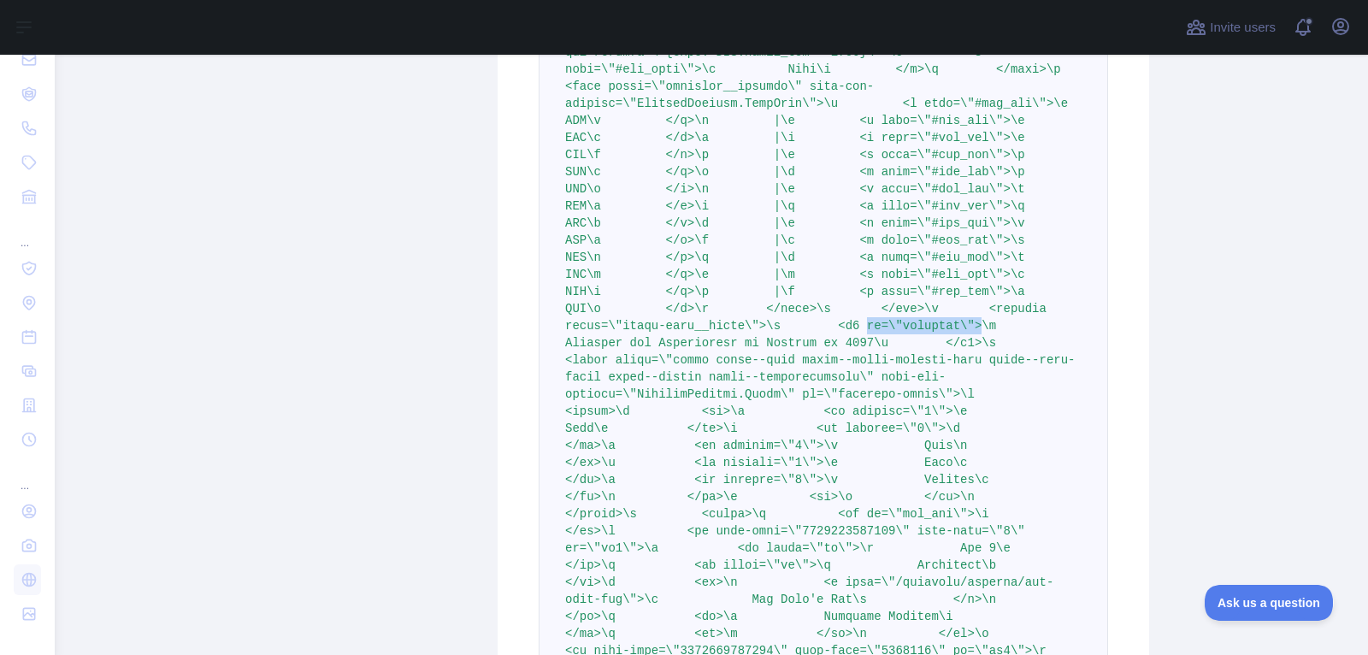
drag, startPoint x: 865, startPoint y: 326, endPoint x: 984, endPoint y: 318, distance: 119.1
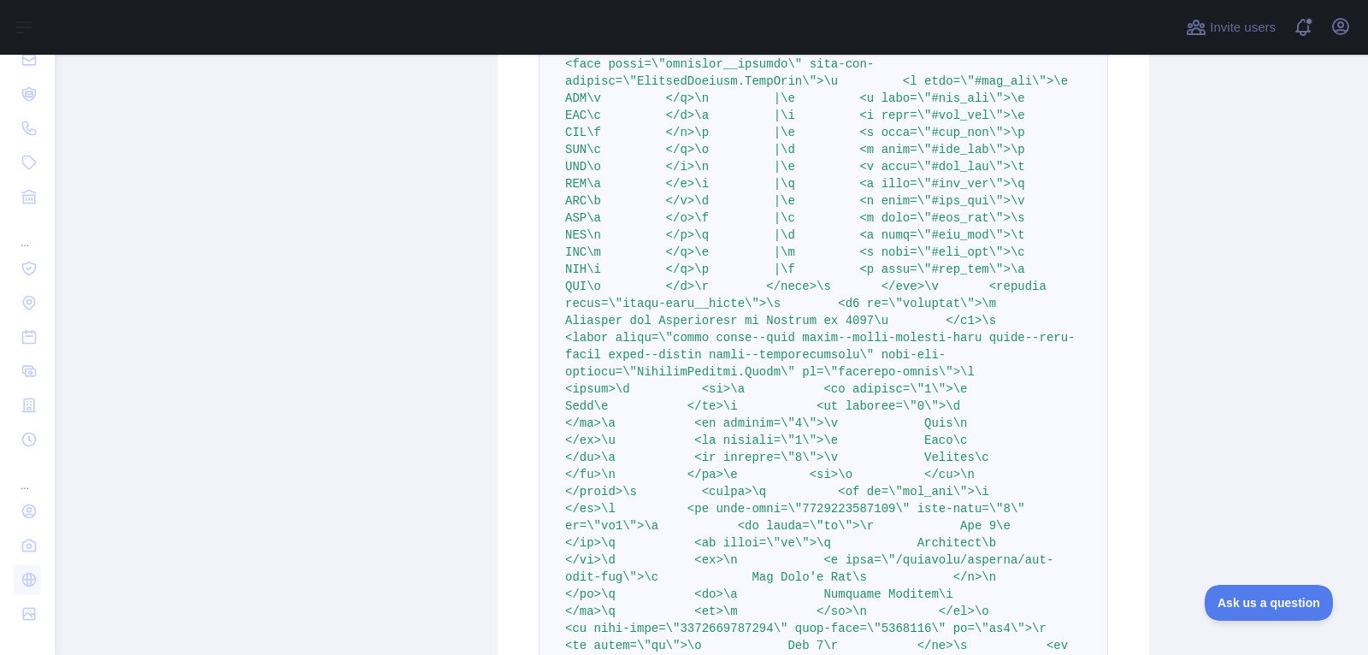
scroll to position [11564, 0]
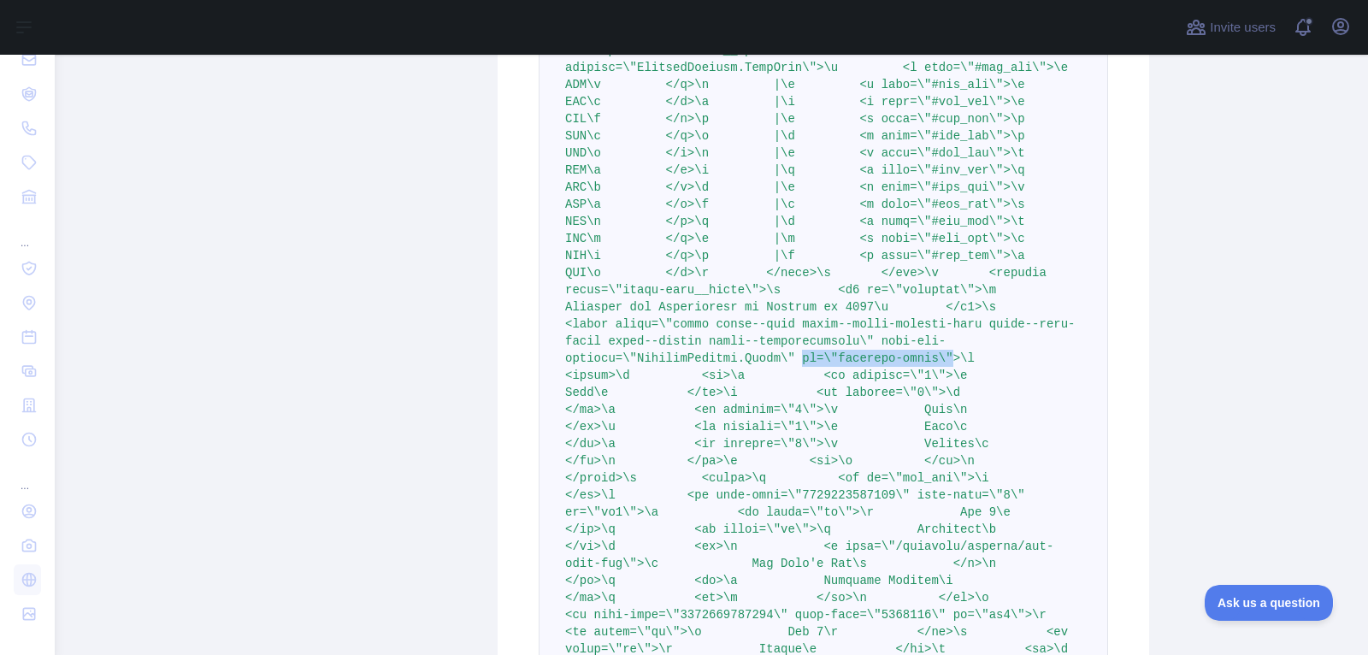
drag, startPoint x: 801, startPoint y: 360, endPoint x: 952, endPoint y: 360, distance: 151.3
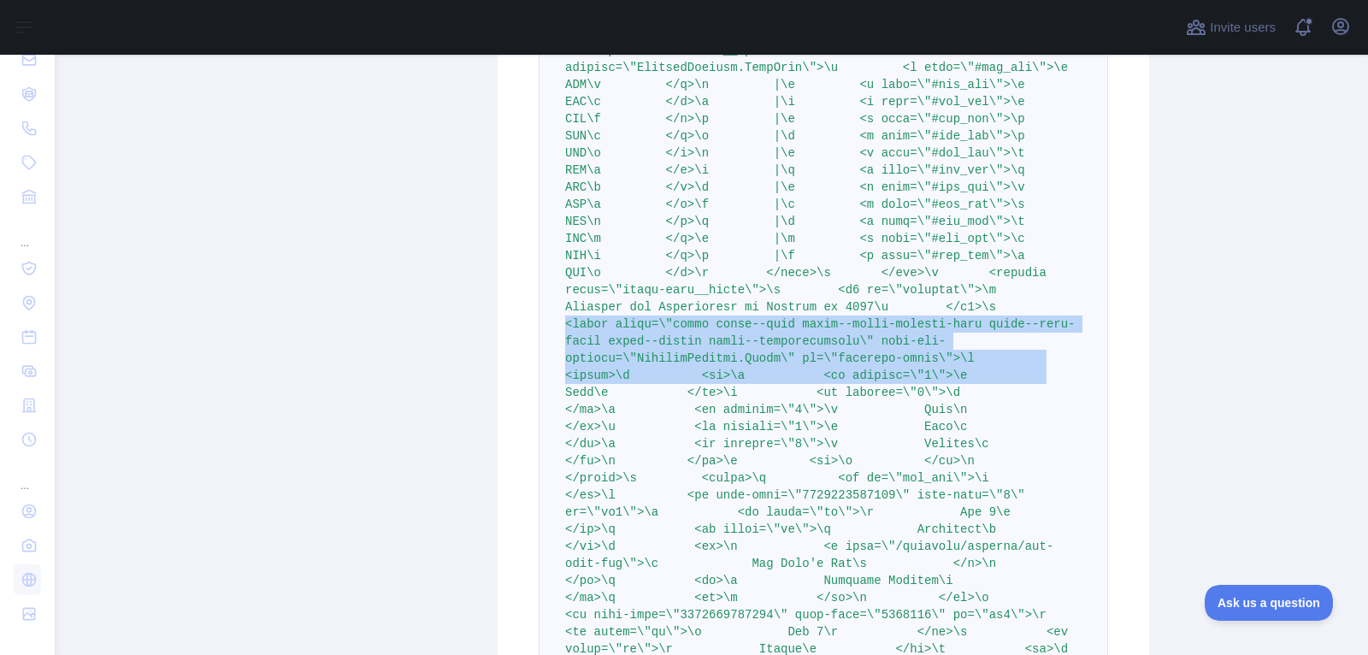
drag, startPoint x: 563, startPoint y: 317, endPoint x: 1048, endPoint y: 365, distance: 488.0
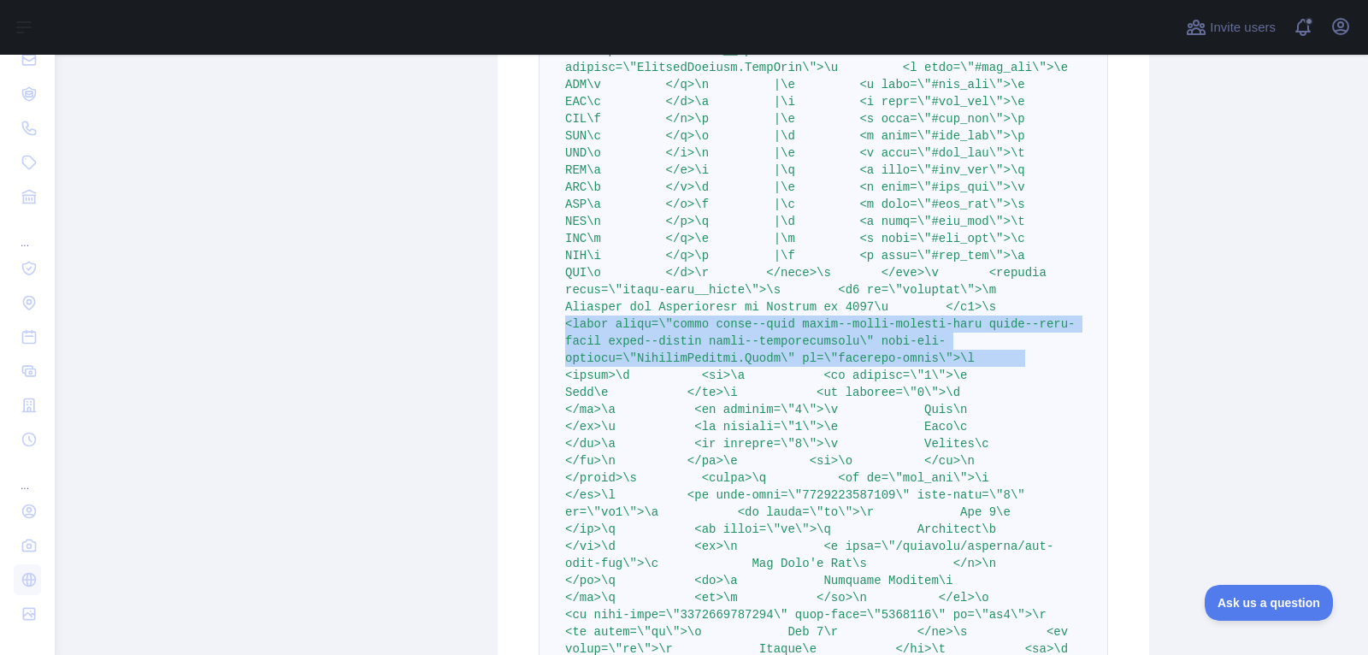
drag, startPoint x: 945, startPoint y: 350, endPoint x: 535, endPoint y: 320, distance: 410.6
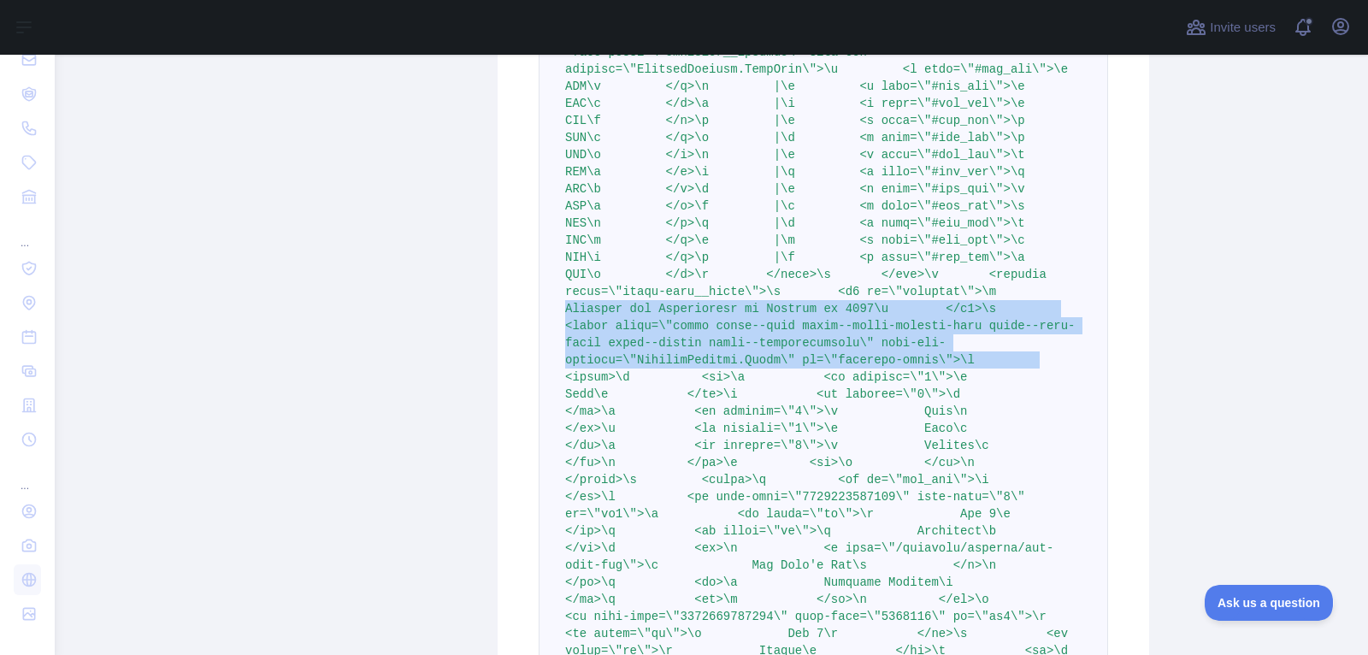
drag, startPoint x: 1044, startPoint y: 359, endPoint x: 534, endPoint y: 308, distance: 512.1
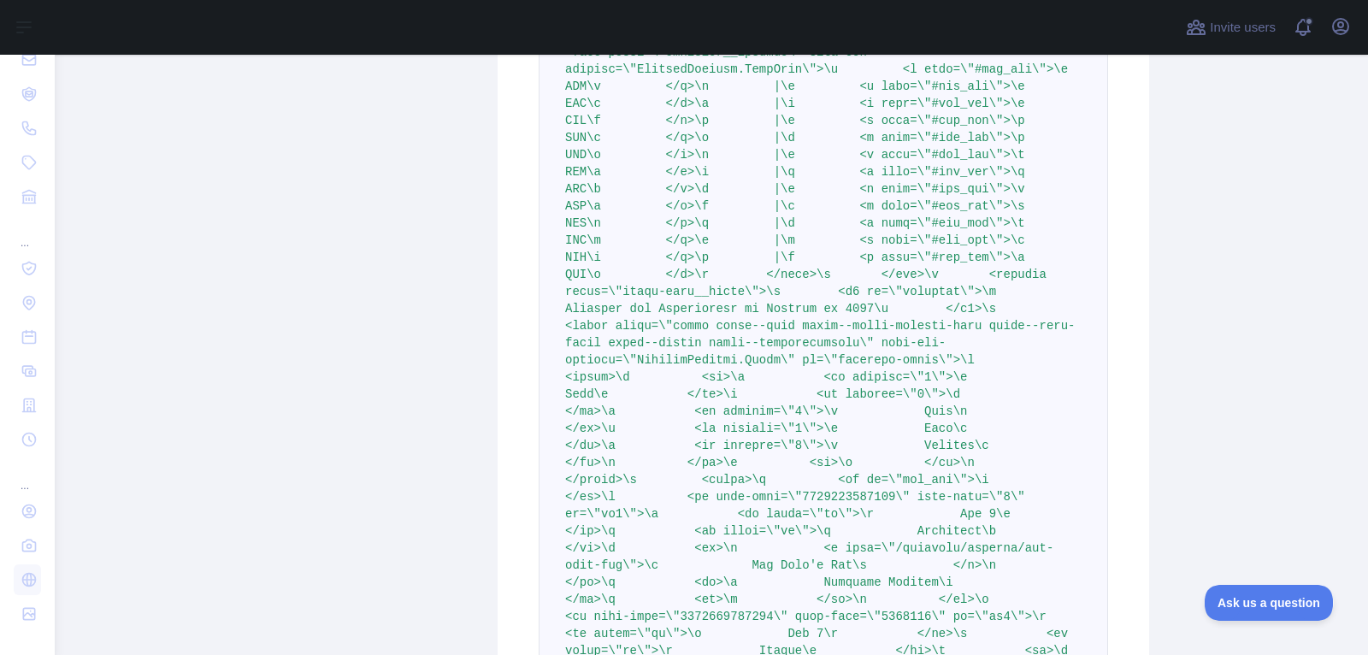
drag, startPoint x: 804, startPoint y: 359, endPoint x: 952, endPoint y: 352, distance: 147.2
copy span "id=\"holidays-table\""
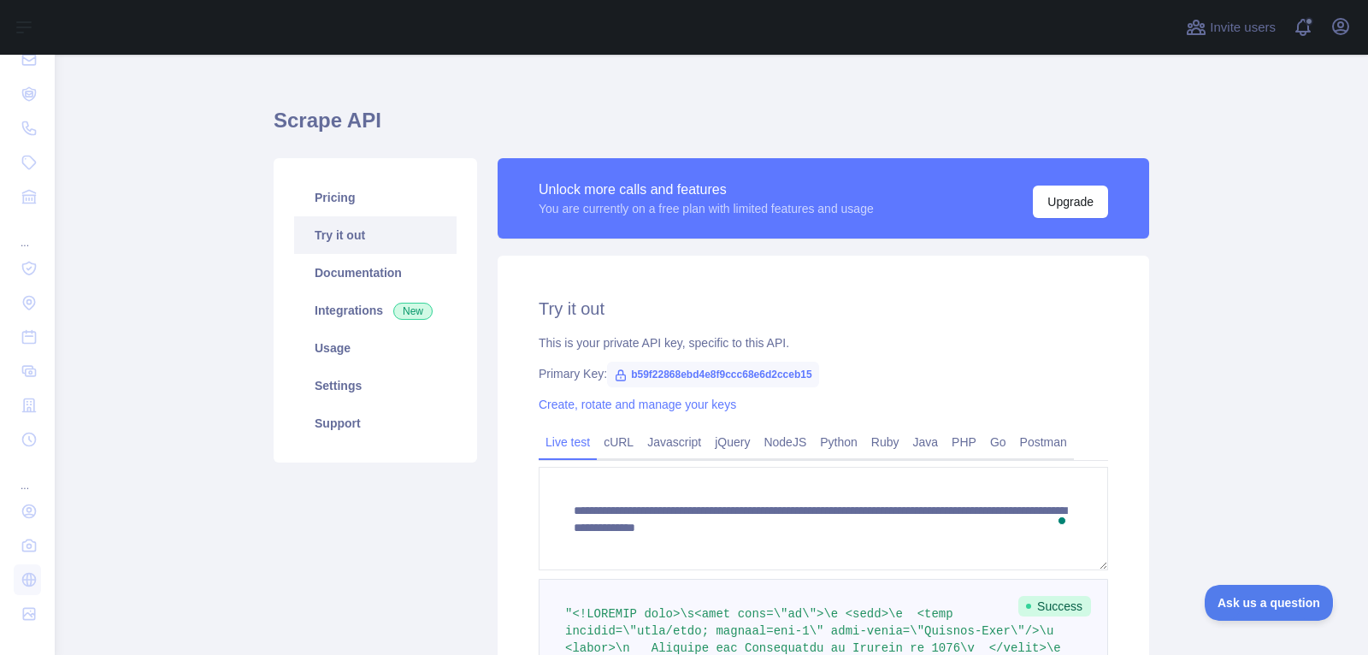
scroll to position [0, 0]
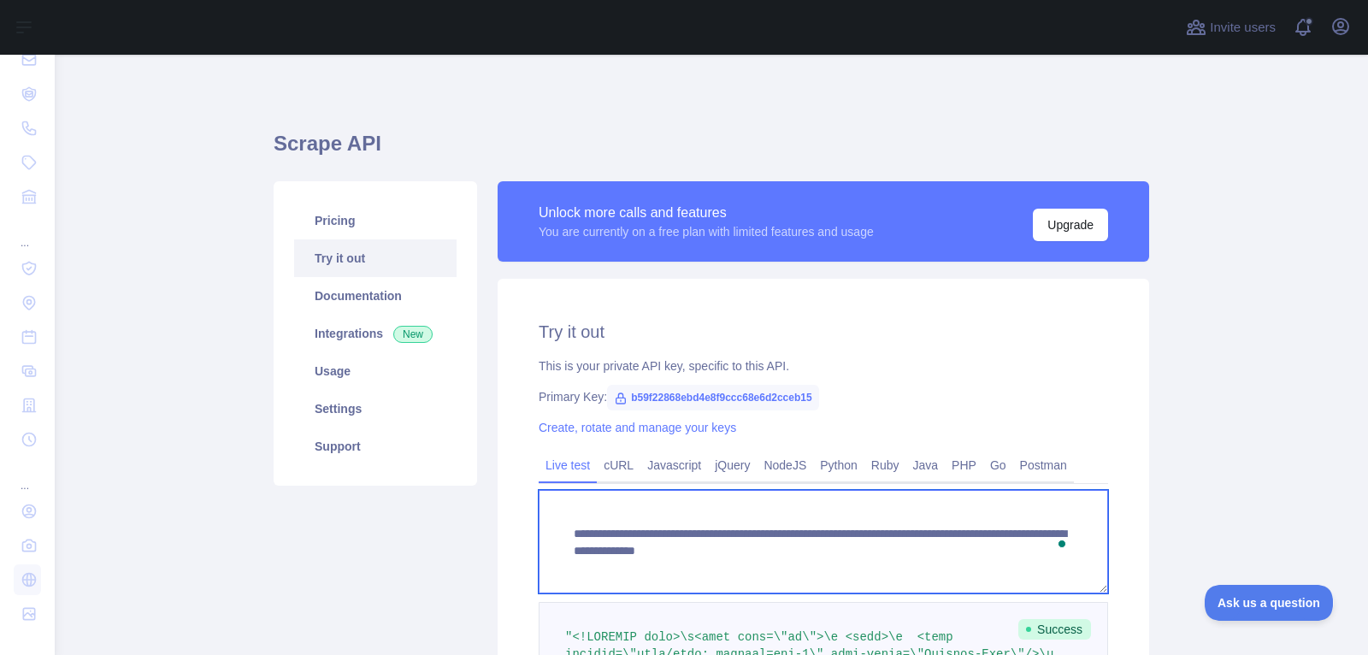
drag, startPoint x: 724, startPoint y: 583, endPoint x: 551, endPoint y: 516, distance: 186.2
click at [551, 516] on textarea "**********" at bounding box center [823, 541] width 569 height 103
click at [766, 582] on textarea "**********" at bounding box center [823, 541] width 569 height 103
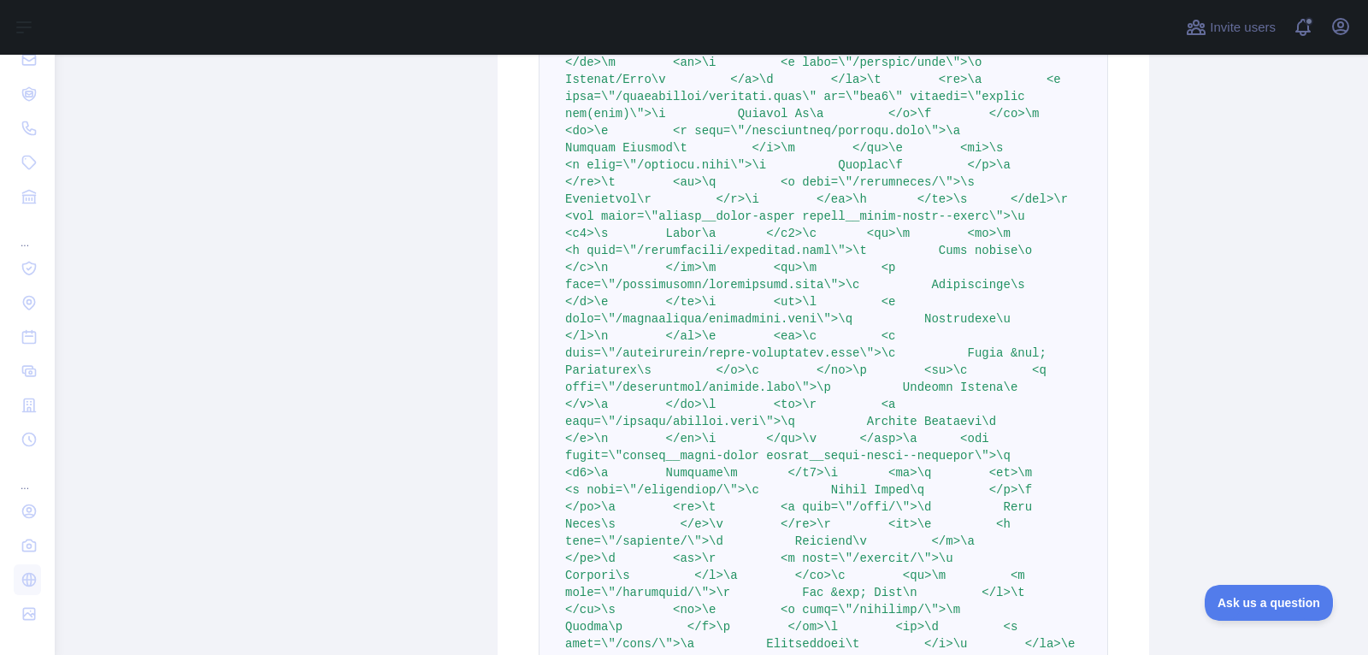
scroll to position [37315, 0]
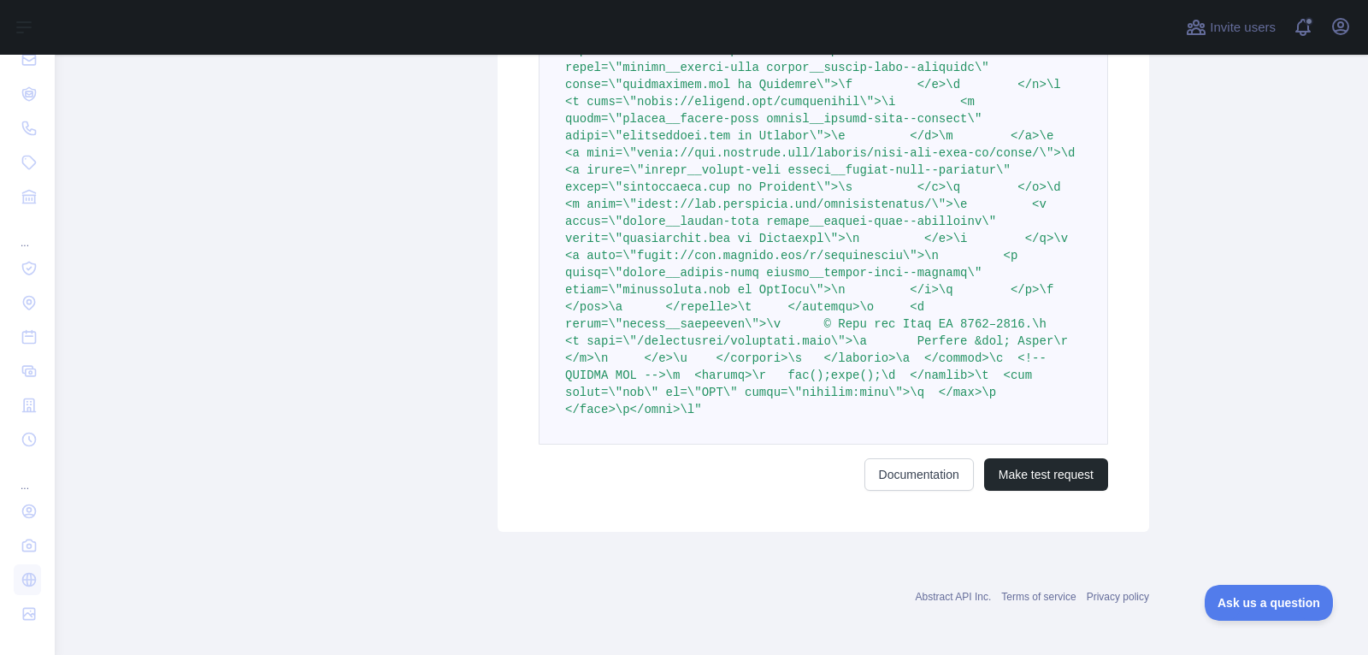
click at [1009, 463] on button "Make test request" at bounding box center [1046, 474] width 124 height 32
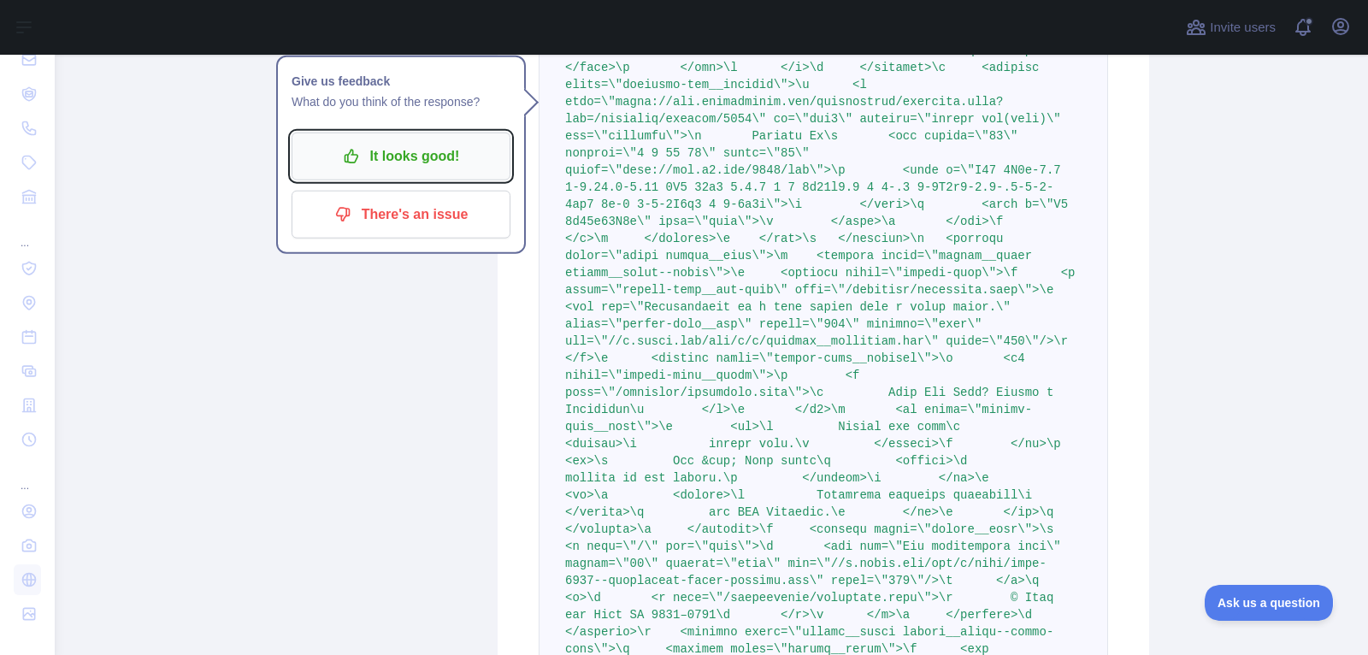
click at [467, 153] on p "It looks good!" at bounding box center [400, 156] width 193 height 29
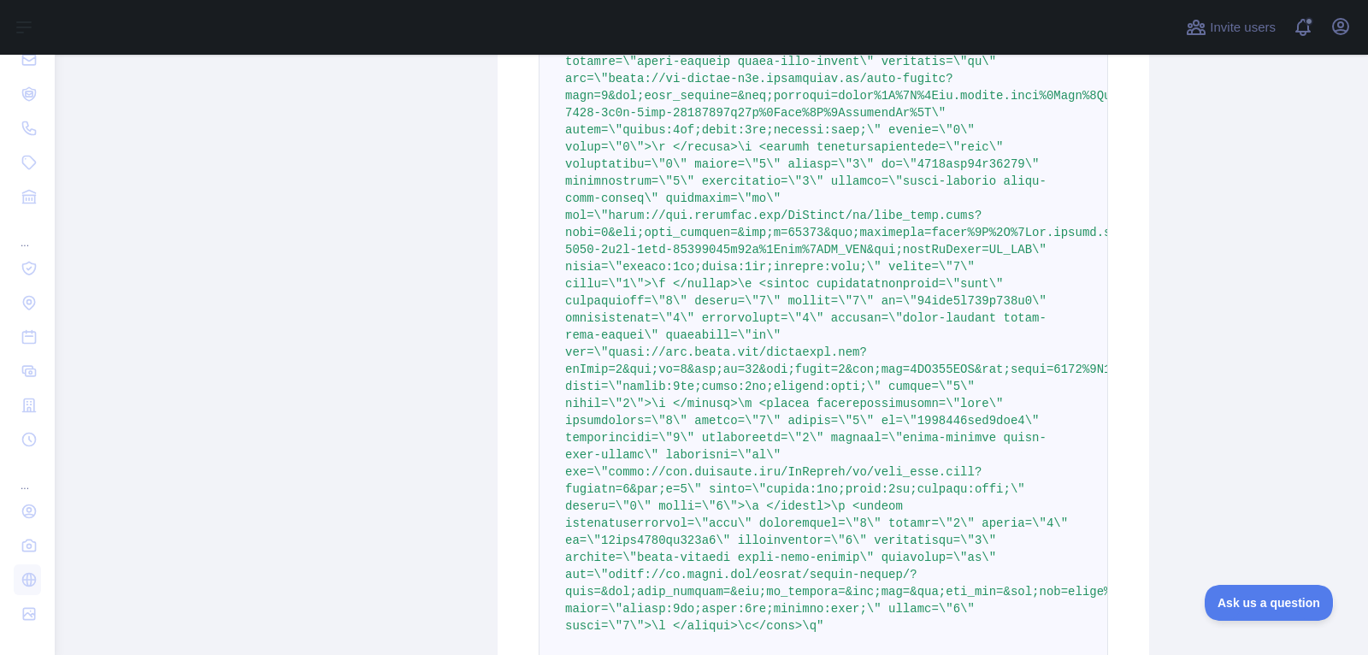
scroll to position [40602, 0]
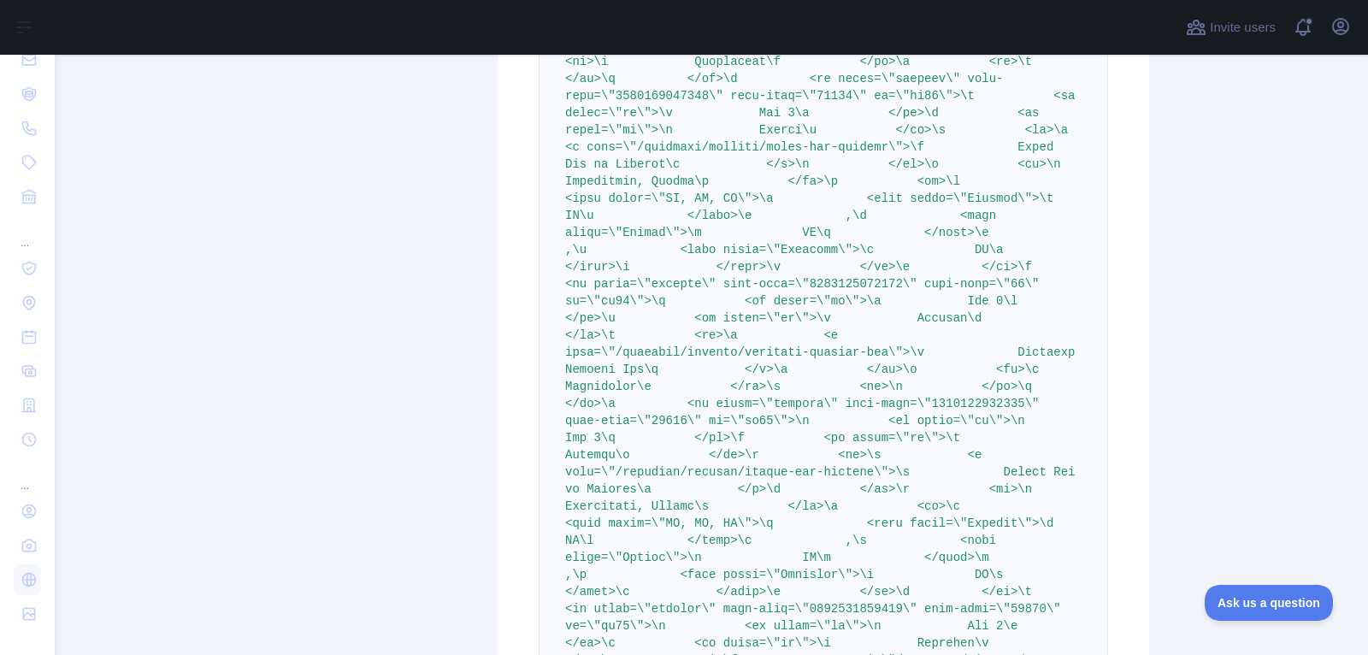
scroll to position [17622, 0]
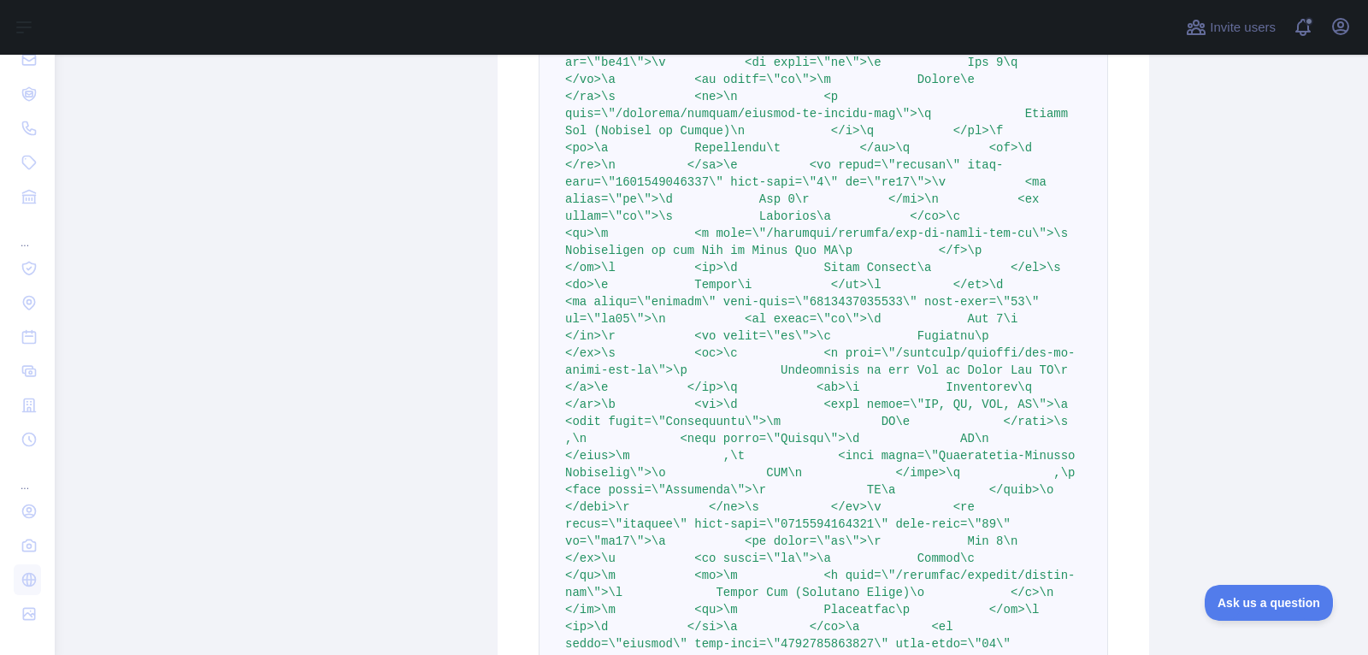
click at [1360, 315] on main "**********" at bounding box center [711, 355] width 1313 height 600
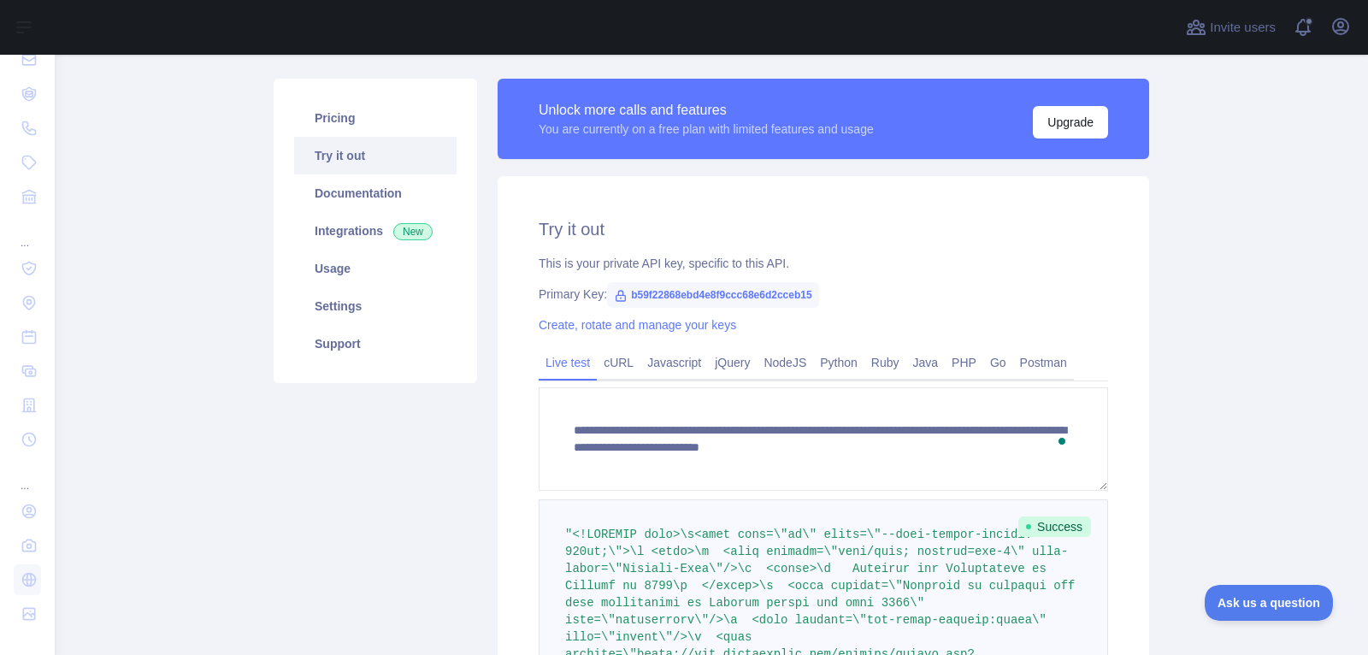
scroll to position [0, 0]
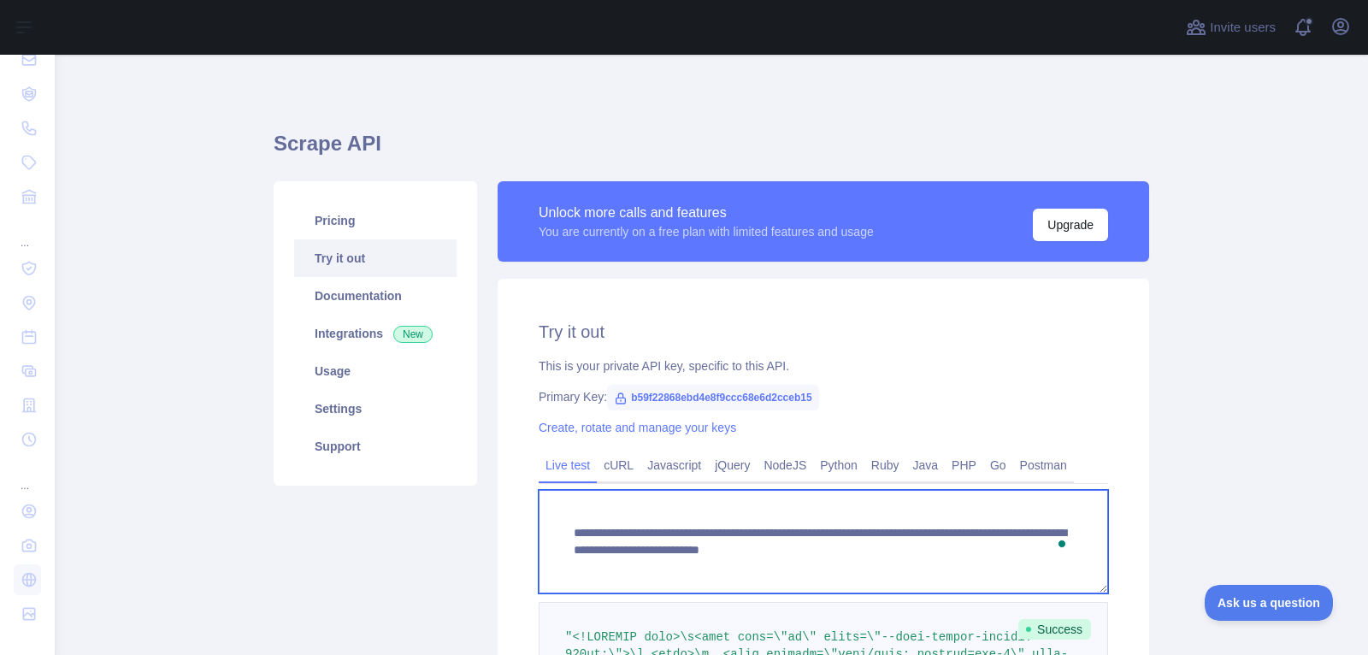
click at [793, 549] on textarea "**********" at bounding box center [823, 541] width 569 height 103
type textarea "**********"
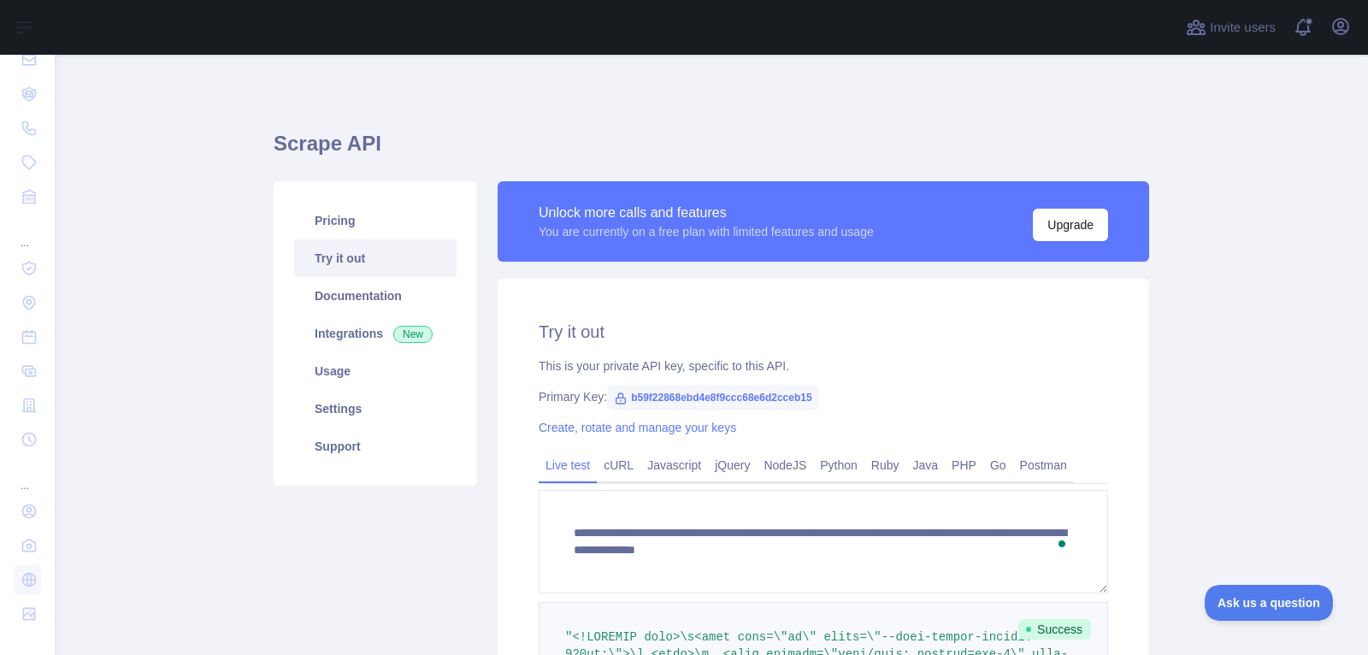
click at [1277, 483] on main "**********" at bounding box center [711, 355] width 1313 height 600
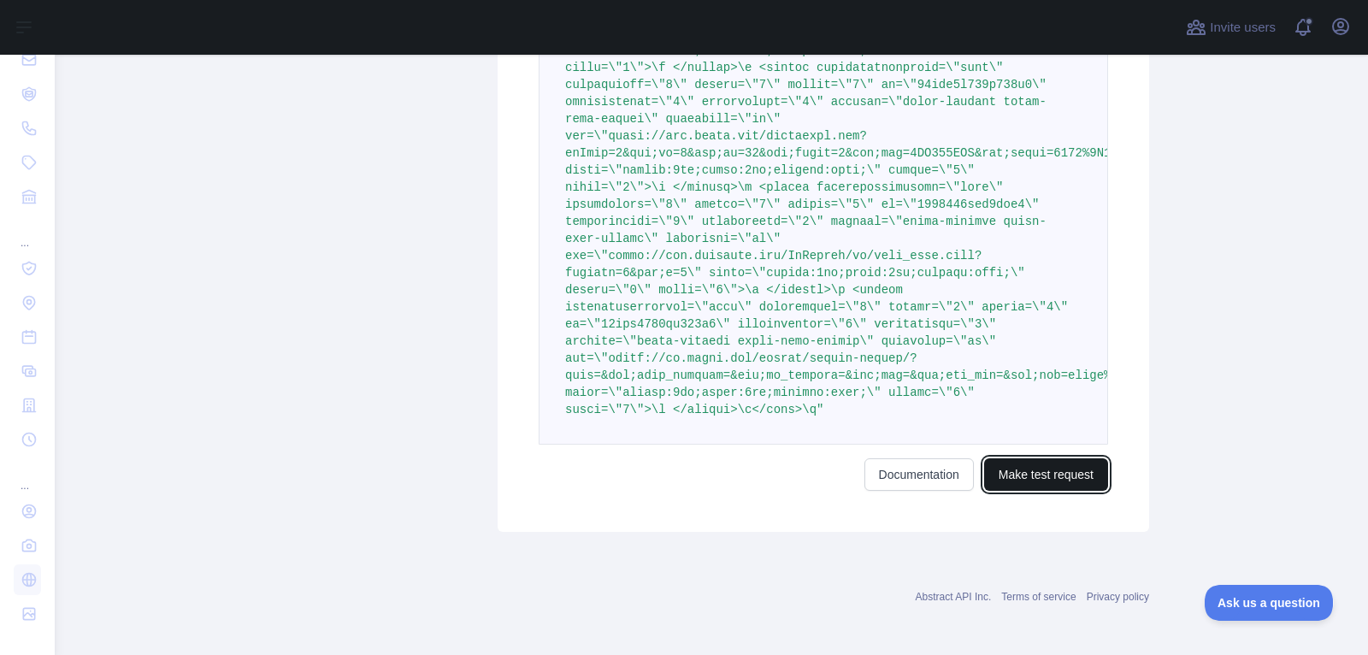
click at [1089, 470] on button "Make test request" at bounding box center [1046, 474] width 124 height 32
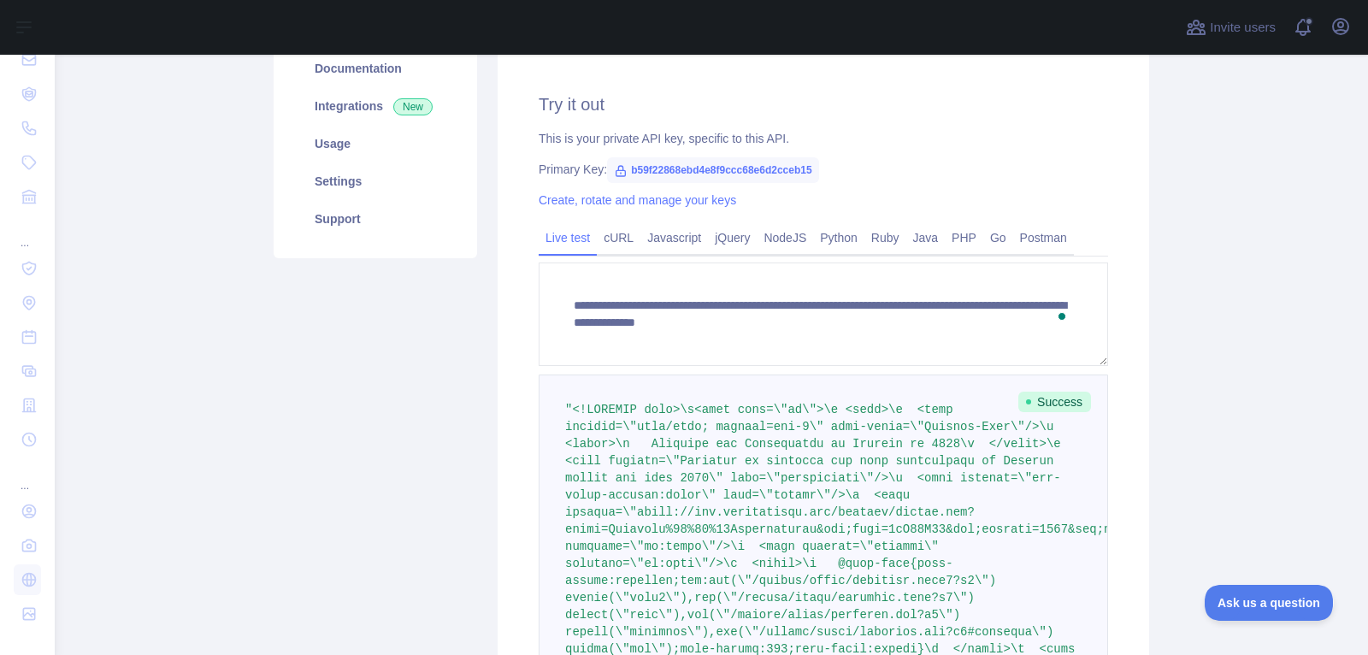
scroll to position [37349, 0]
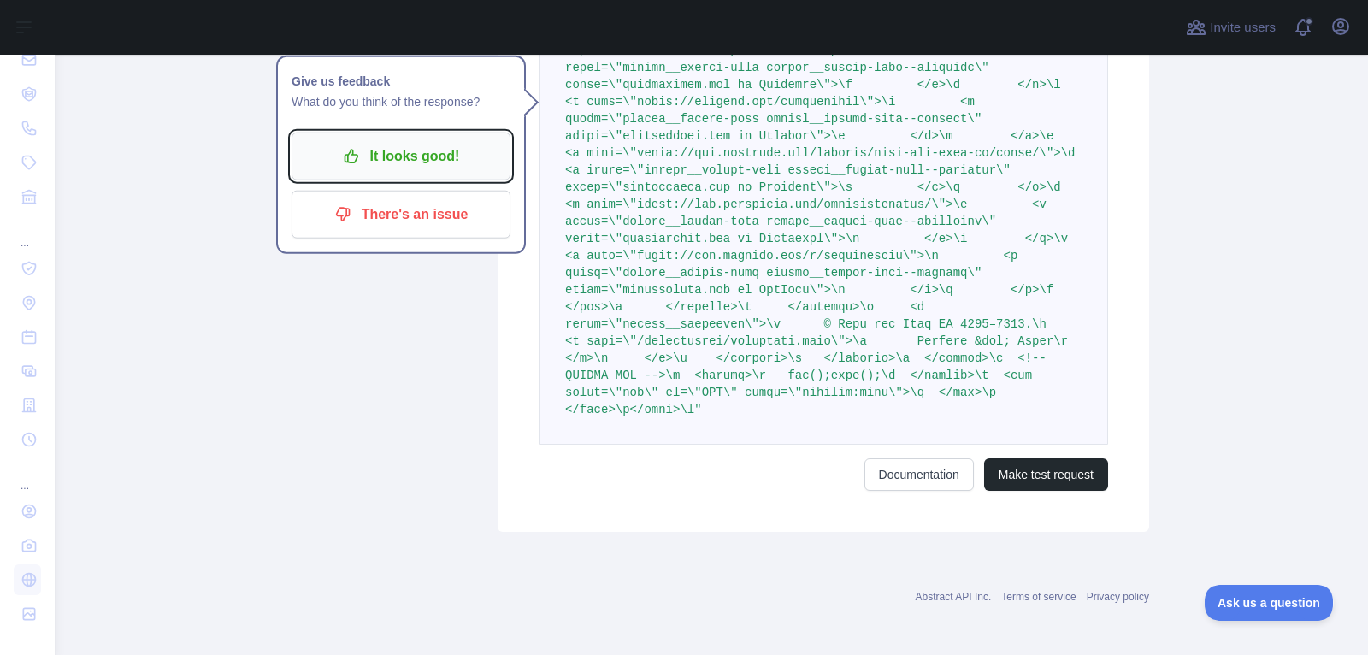
click at [473, 157] on p "It looks good!" at bounding box center [400, 156] width 193 height 29
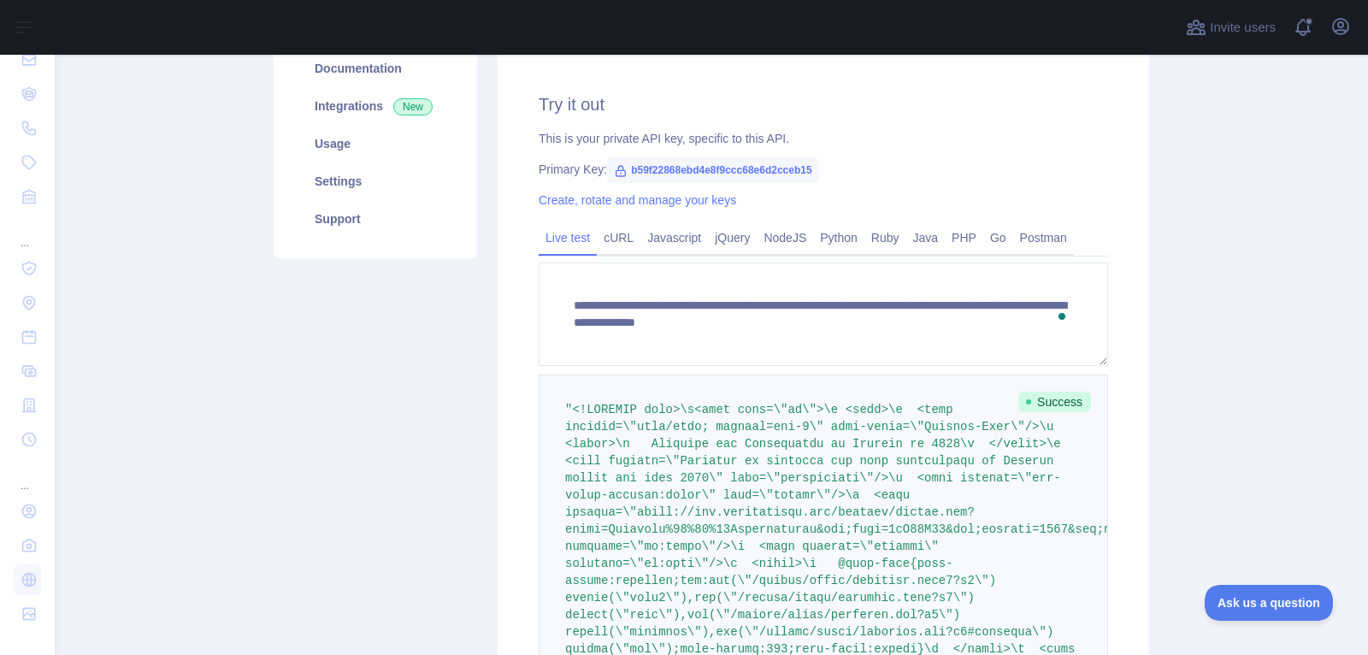
scroll to position [305, 0]
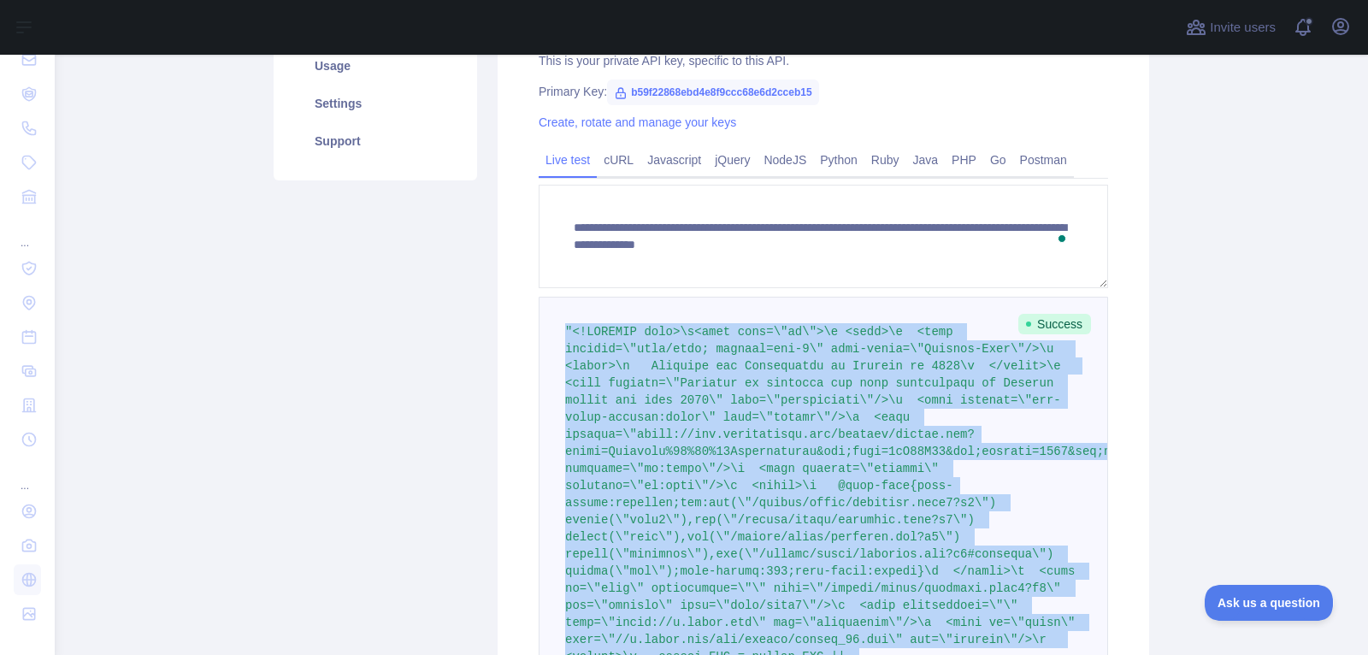
drag, startPoint x: 745, startPoint y: 418, endPoint x: 559, endPoint y: 330, distance: 205.4
copy span ""<!DOCTYPE html>\n<html lang=\"en\">\n <head>\n <meta content=\"text/html; char…"
